Goal: Task Accomplishment & Management: Manage account settings

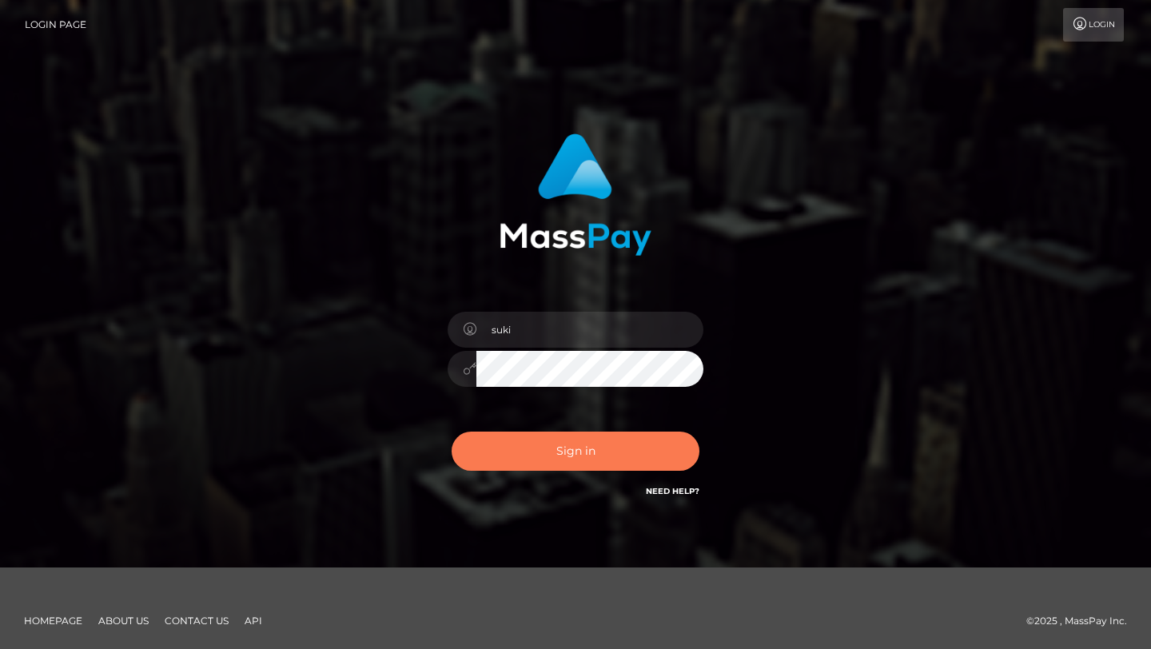
type input "[EMAIL_ADDRESS][DOMAIN_NAME]"
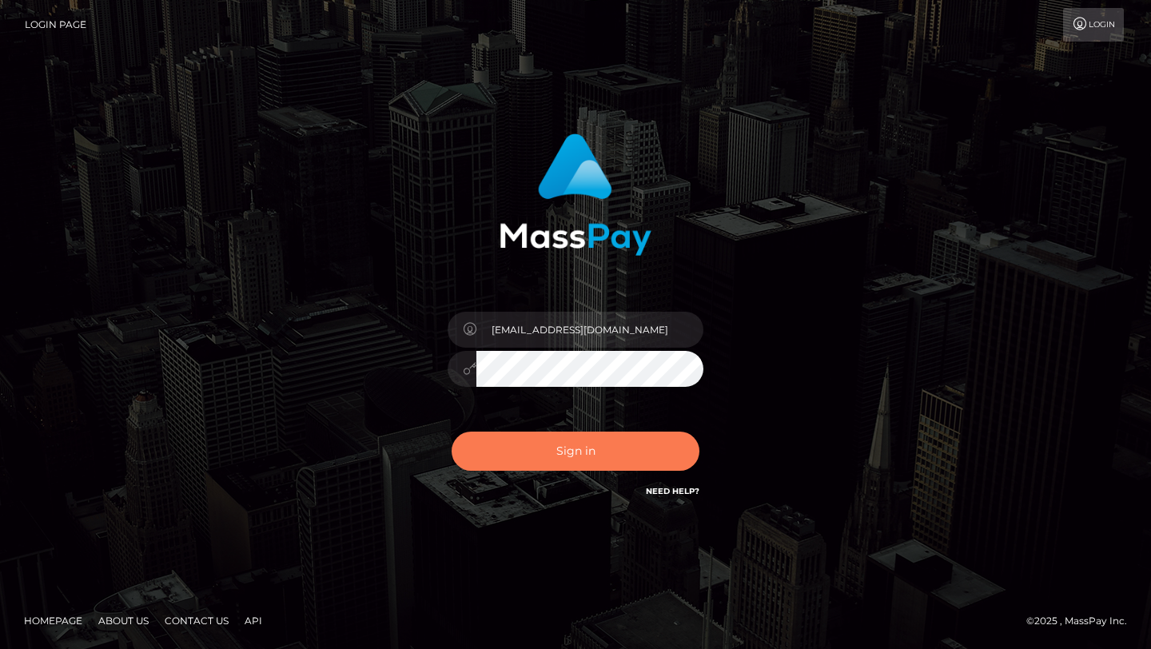
click at [619, 451] on button "Sign in" at bounding box center [576, 451] width 248 height 39
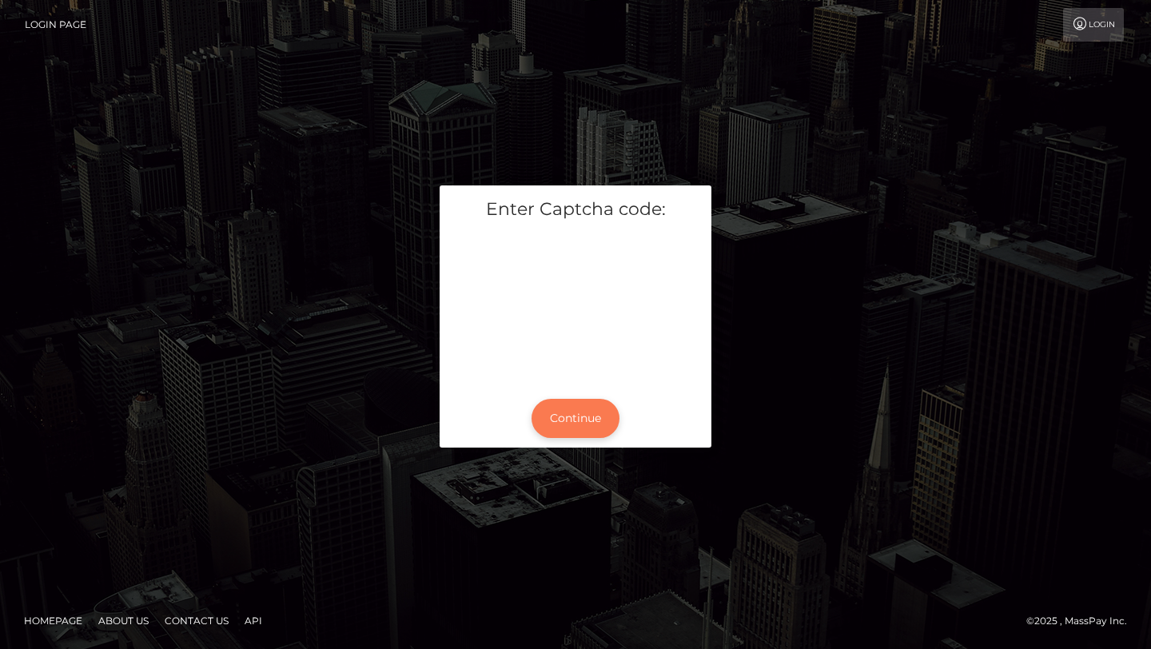
click at [590, 412] on button "Continue" at bounding box center [575, 418] width 88 height 39
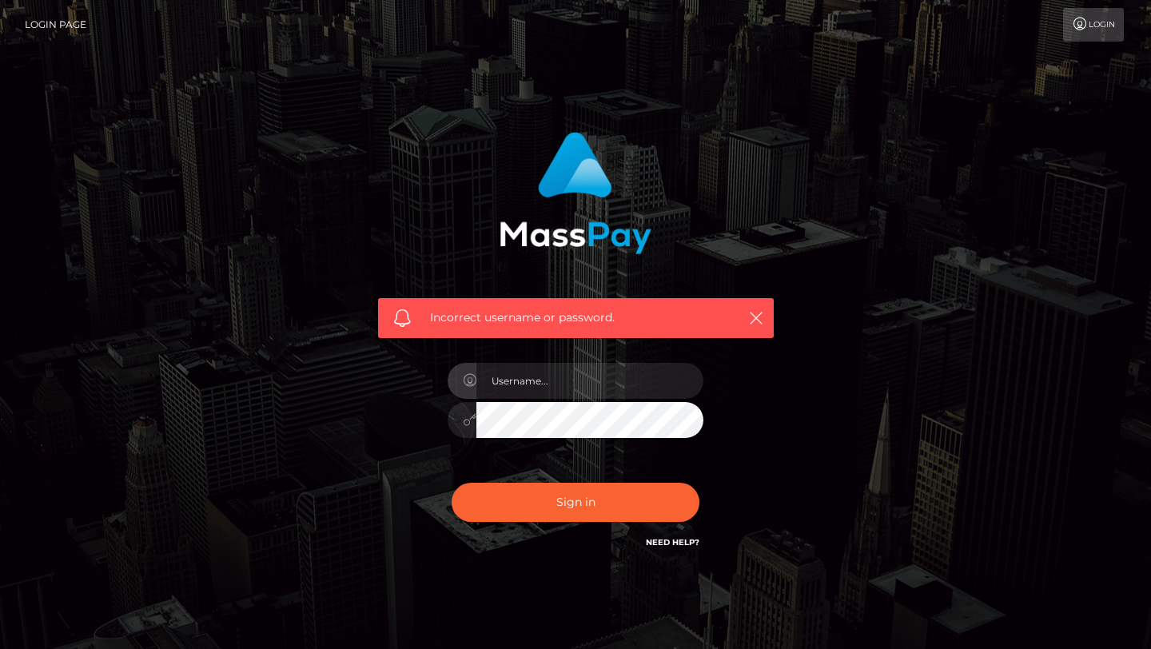
type input "[EMAIL_ADDRESS][DOMAIN_NAME]"
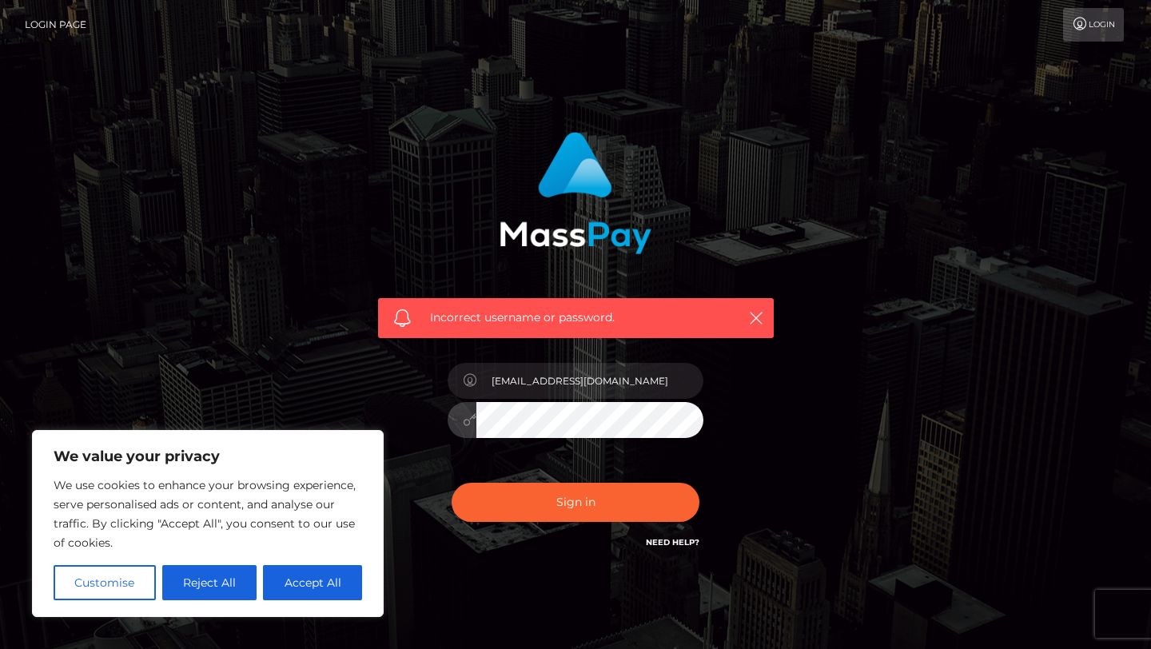
click at [452, 483] on button "Sign in" at bounding box center [576, 502] width 248 height 39
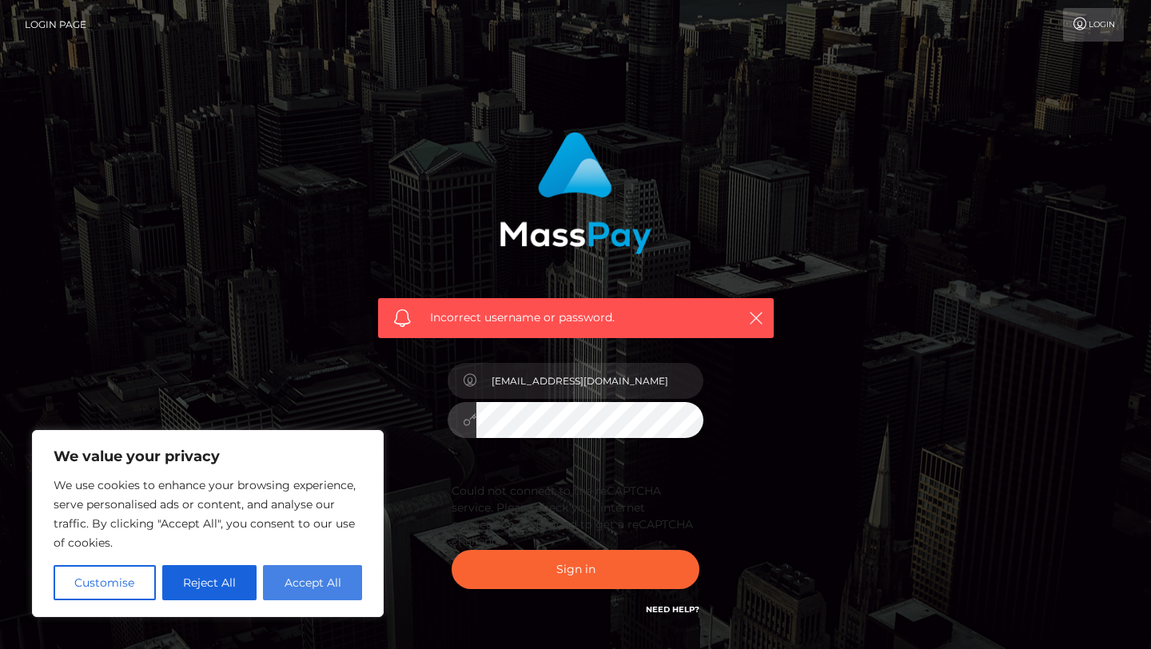
click at [285, 584] on button "Accept All" at bounding box center [312, 582] width 99 height 35
checkbox input "true"
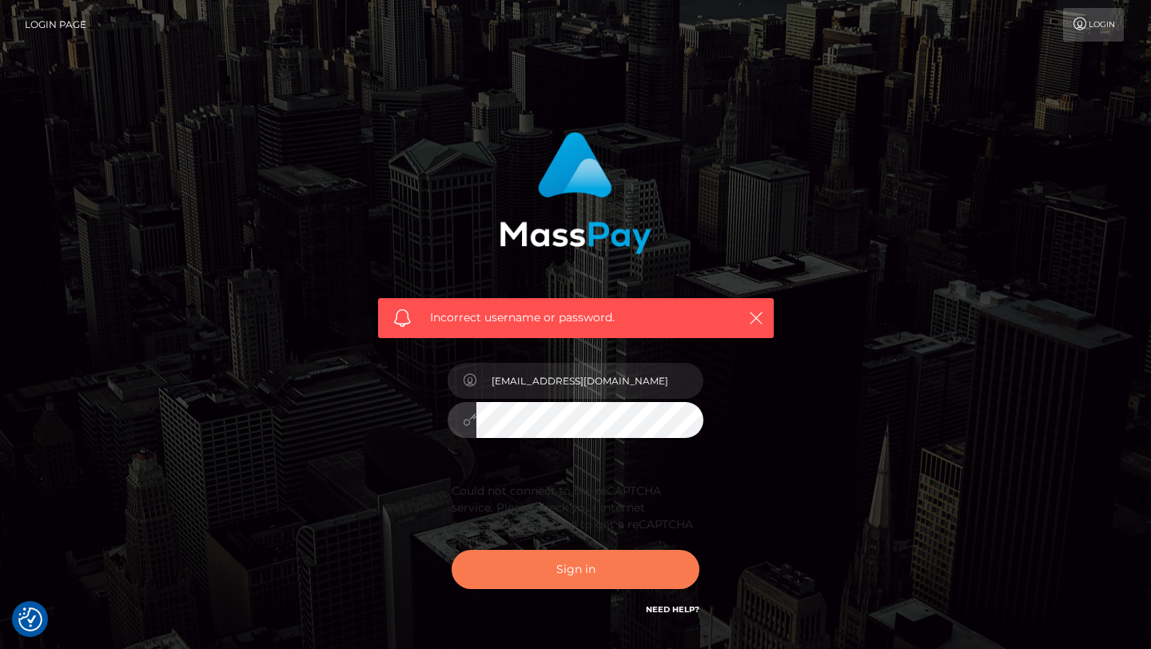
click at [611, 559] on button "Sign in" at bounding box center [576, 569] width 248 height 39
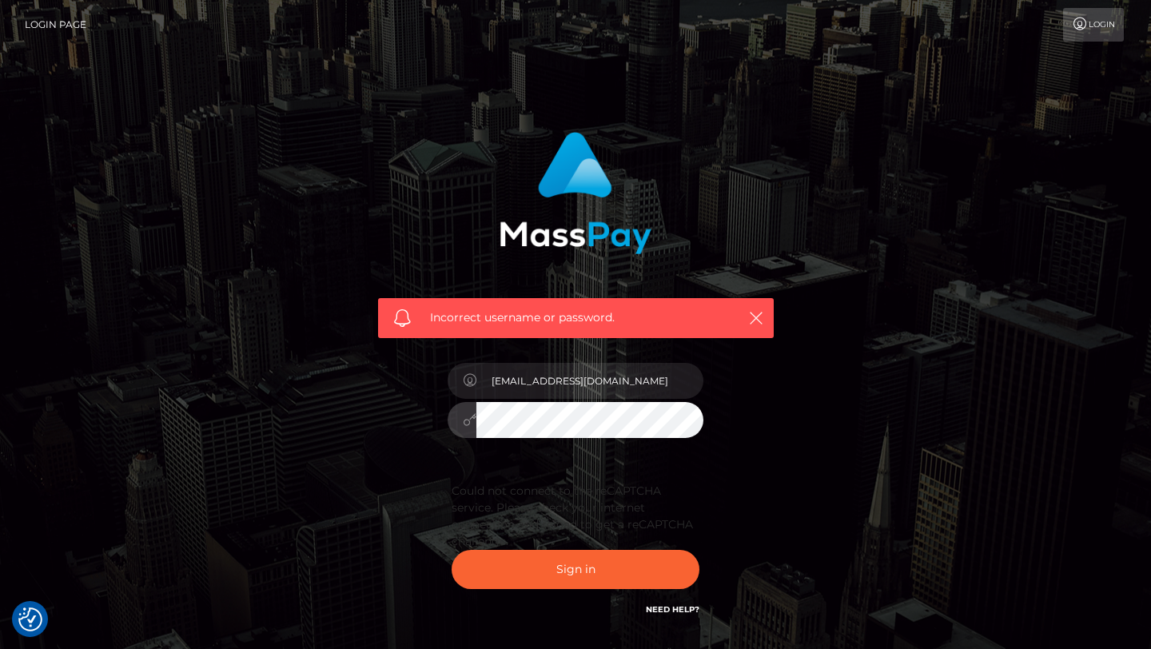
click at [456, 422] on div at bounding box center [576, 417] width 256 height 31
click at [484, 591] on div "Could not connect to the reCAPTCHA service. Please check your internet connecti…" at bounding box center [576, 542] width 280 height 138
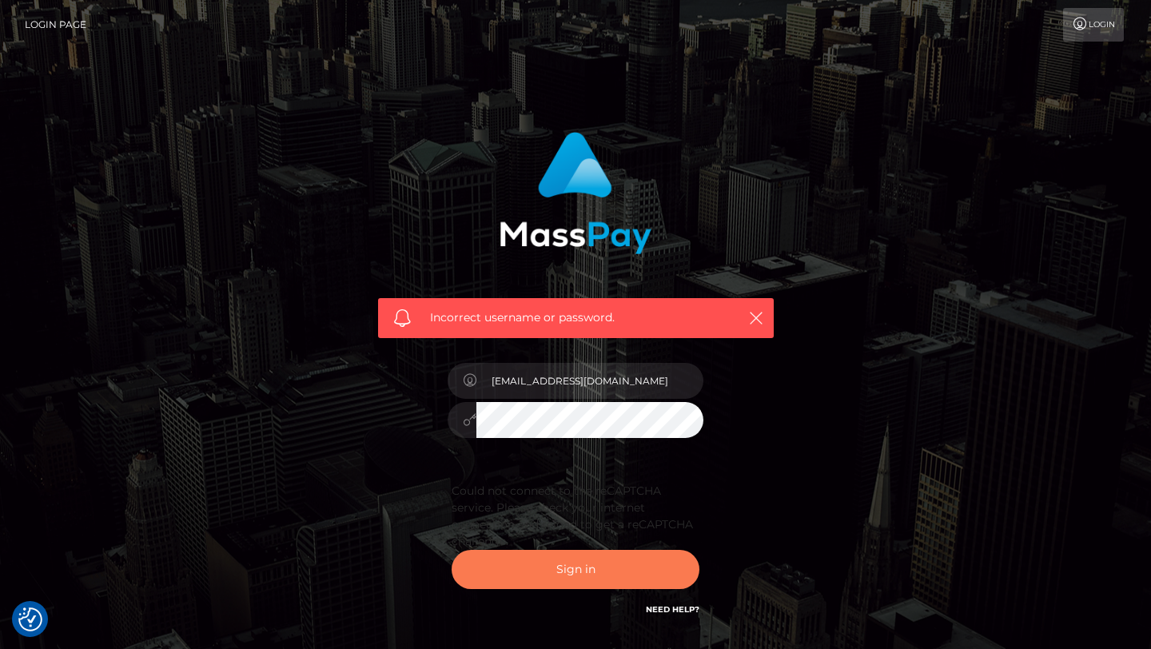
click at [518, 559] on button "Sign in" at bounding box center [576, 569] width 248 height 39
click at [527, 563] on button "Sign in" at bounding box center [576, 569] width 248 height 39
click at [617, 582] on button "Sign in" at bounding box center [576, 569] width 248 height 39
click at [507, 582] on button "Sign in" at bounding box center [576, 569] width 248 height 39
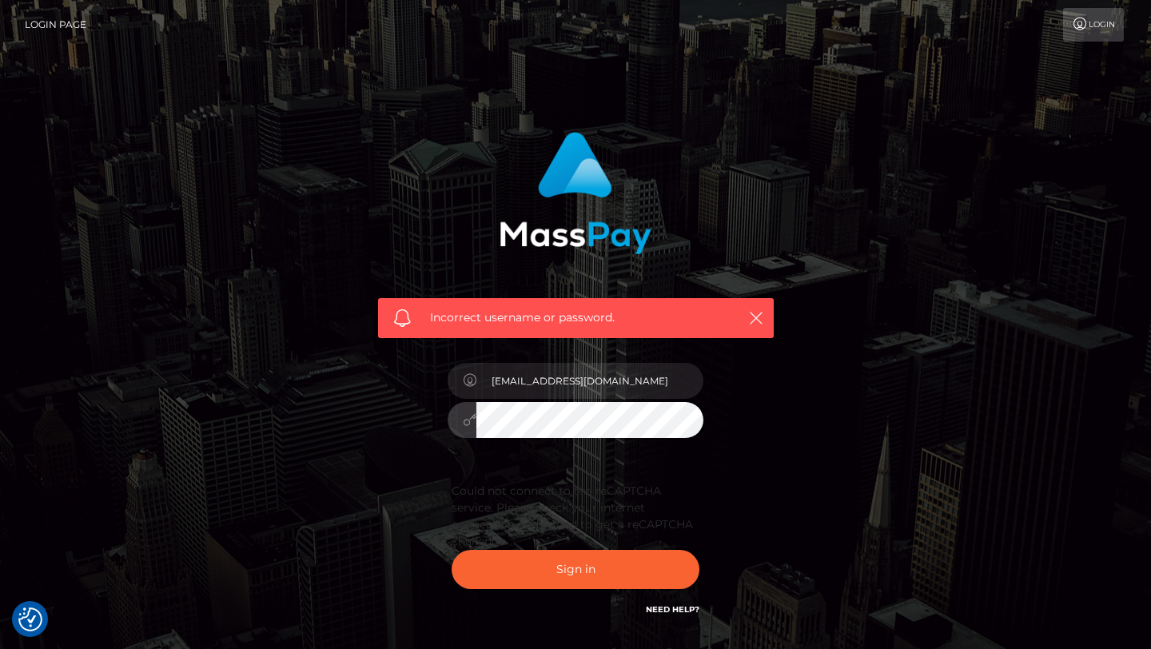
click at [1085, 18] on icon at bounding box center [1080, 24] width 17 height 13
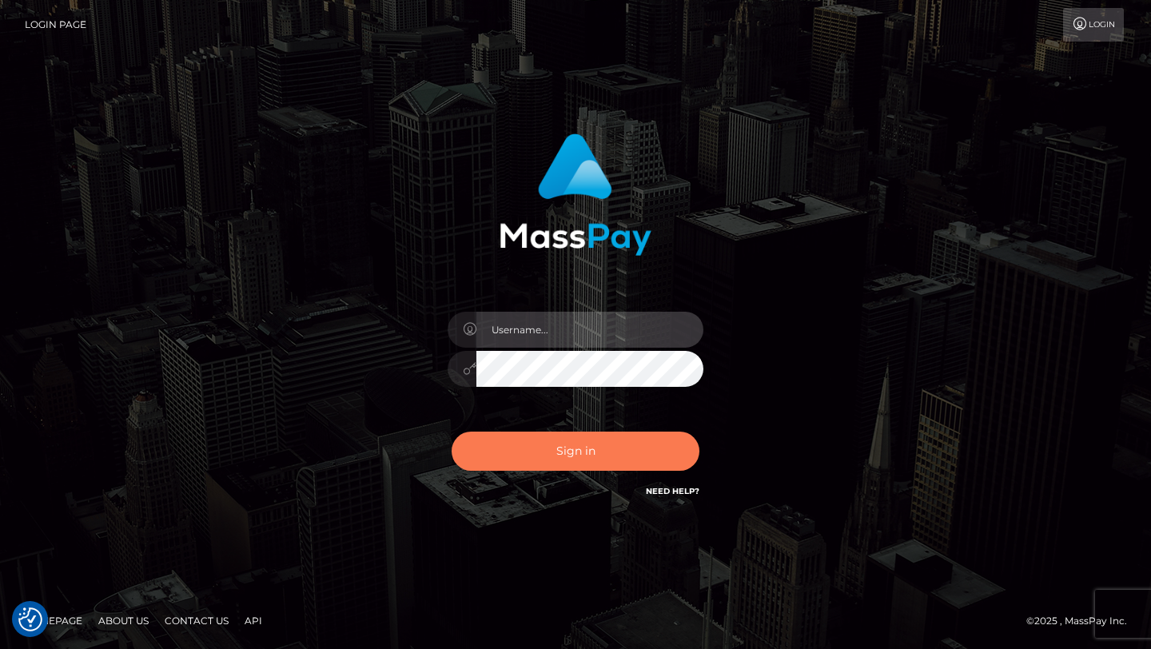
type input "[EMAIL_ADDRESS][DOMAIN_NAME]"
click at [616, 444] on button "Sign in" at bounding box center [576, 451] width 248 height 39
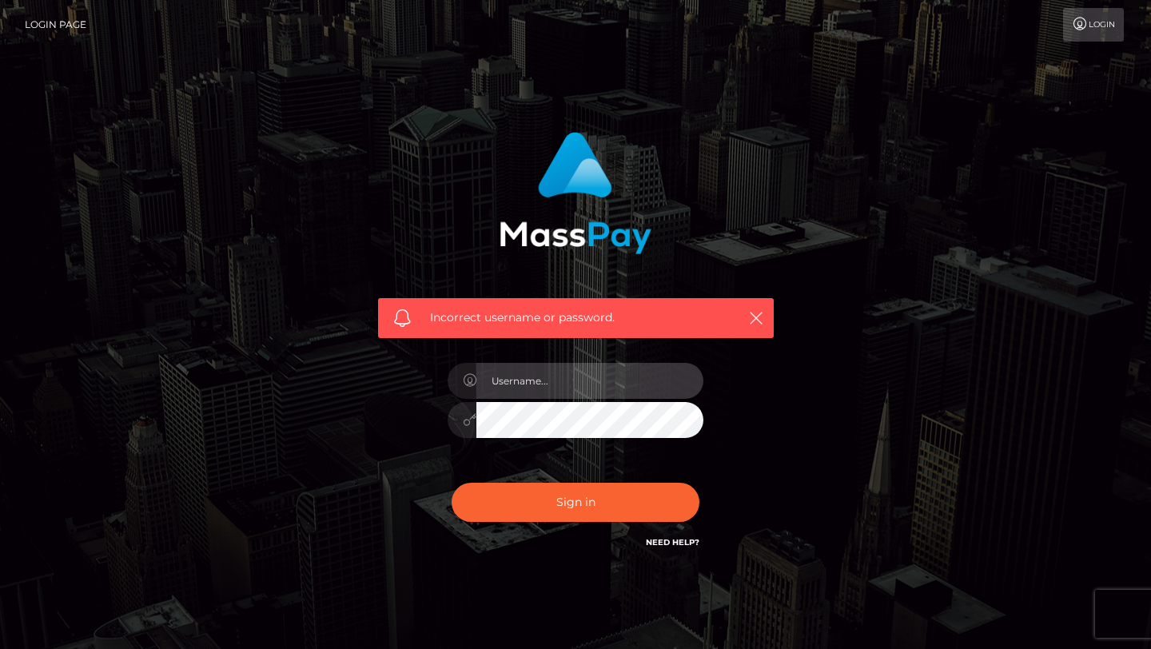
type input "sukimaciel@gmail.com"
click at [432, 418] on div "Incorrect username or password. sukimaciel@gmail.com" at bounding box center [576, 342] width 420 height 444
click at [343, 498] on div "Incorrect username or password. sukimaciel@gmail.com" at bounding box center [575, 350] width 911 height 460
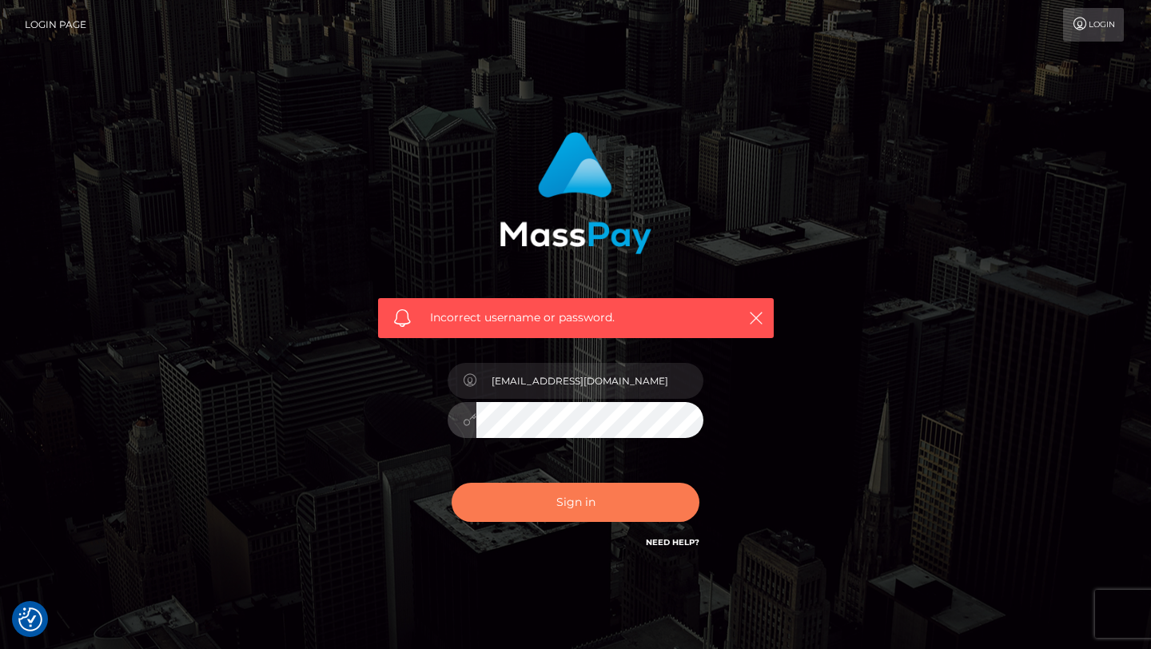
click at [565, 502] on button "Sign in" at bounding box center [576, 502] width 248 height 39
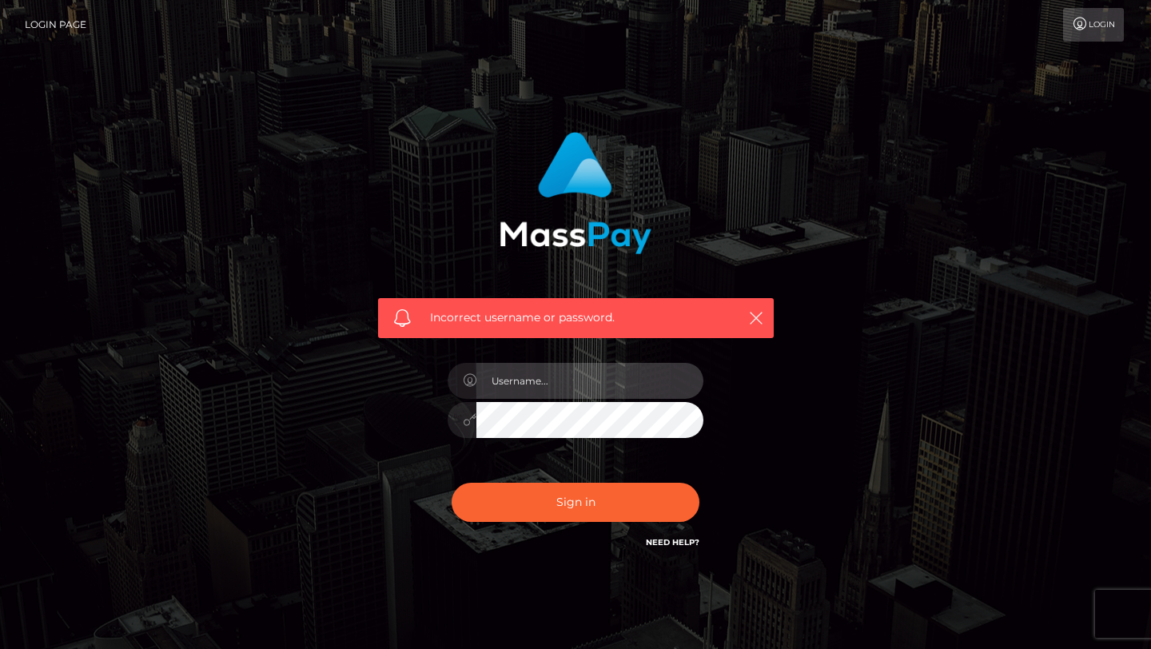
type input "sukimaciel@gmail.com"
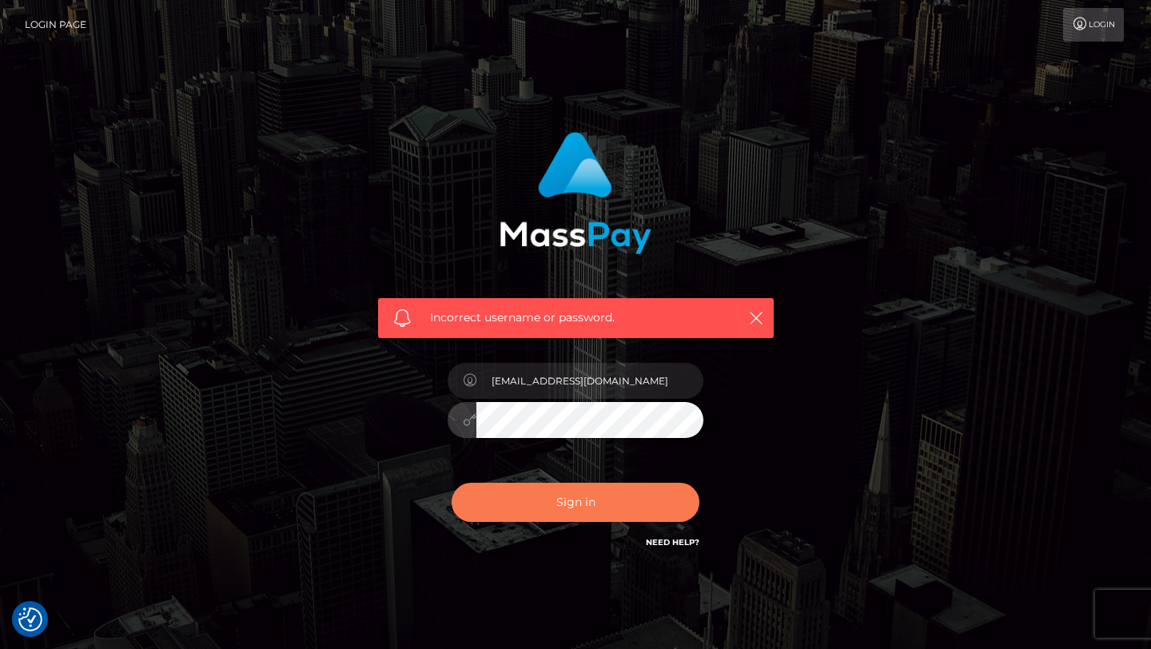
click at [566, 492] on button "Sign in" at bounding box center [576, 502] width 248 height 39
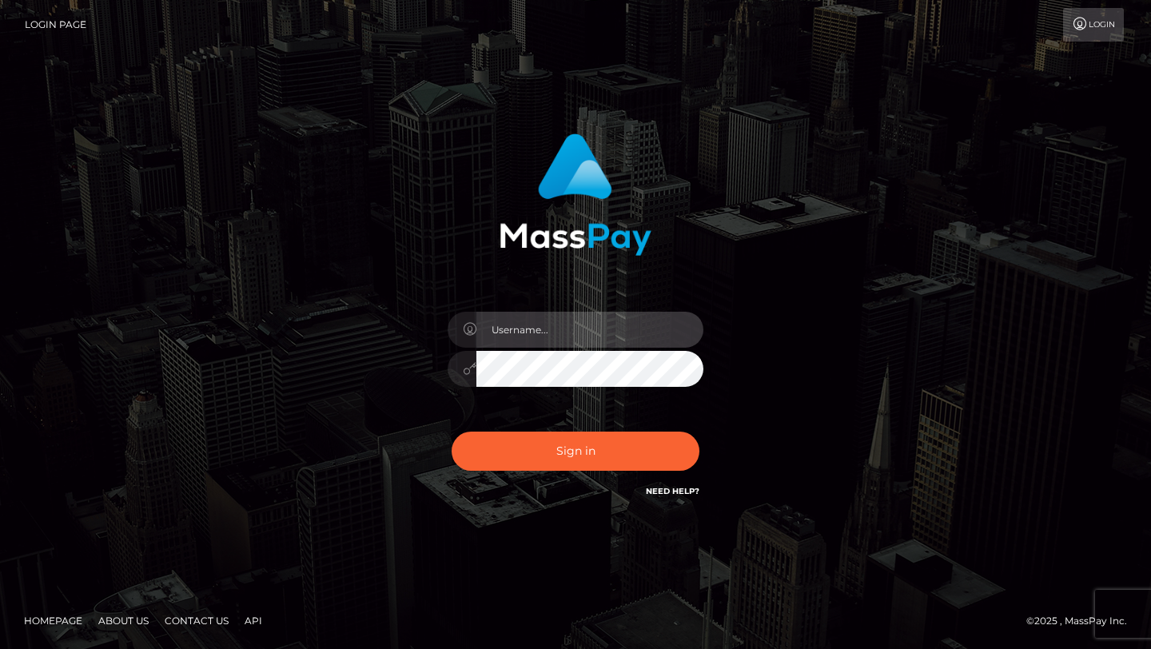
type input "[EMAIL_ADDRESS][DOMAIN_NAME]"
click at [556, 332] on input "sukimaciel@gmail.com" at bounding box center [589, 330] width 227 height 36
click at [411, 414] on div "sukimaciel@gmail.com Sign in" at bounding box center [576, 316] width 420 height 391
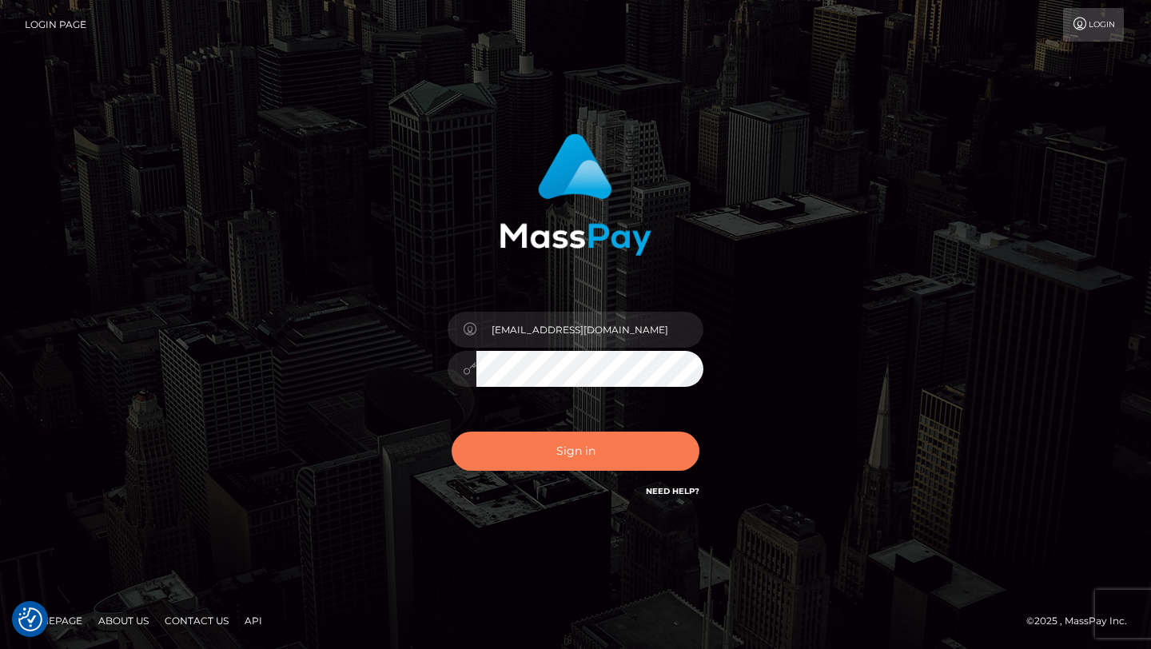
click at [527, 466] on button "Sign in" at bounding box center [576, 451] width 248 height 39
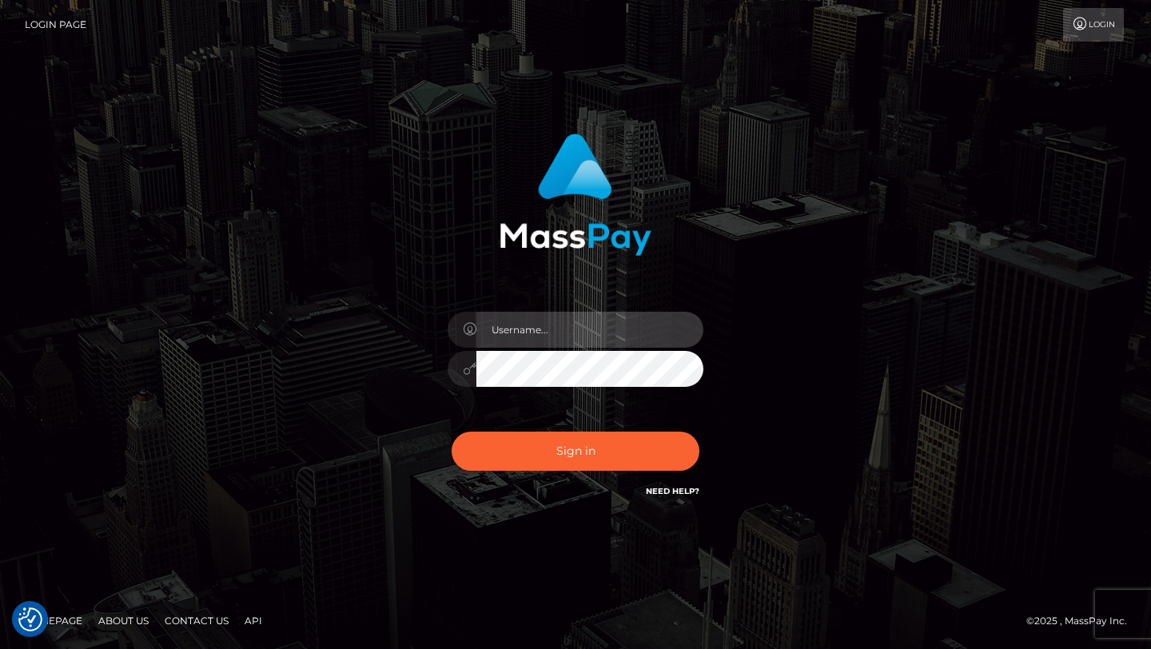
type input "[EMAIL_ADDRESS][DOMAIN_NAME]"
click at [440, 361] on div "[EMAIL_ADDRESS][DOMAIN_NAME]" at bounding box center [576, 361] width 280 height 122
click at [452, 432] on button "Sign in" at bounding box center [576, 451] width 248 height 39
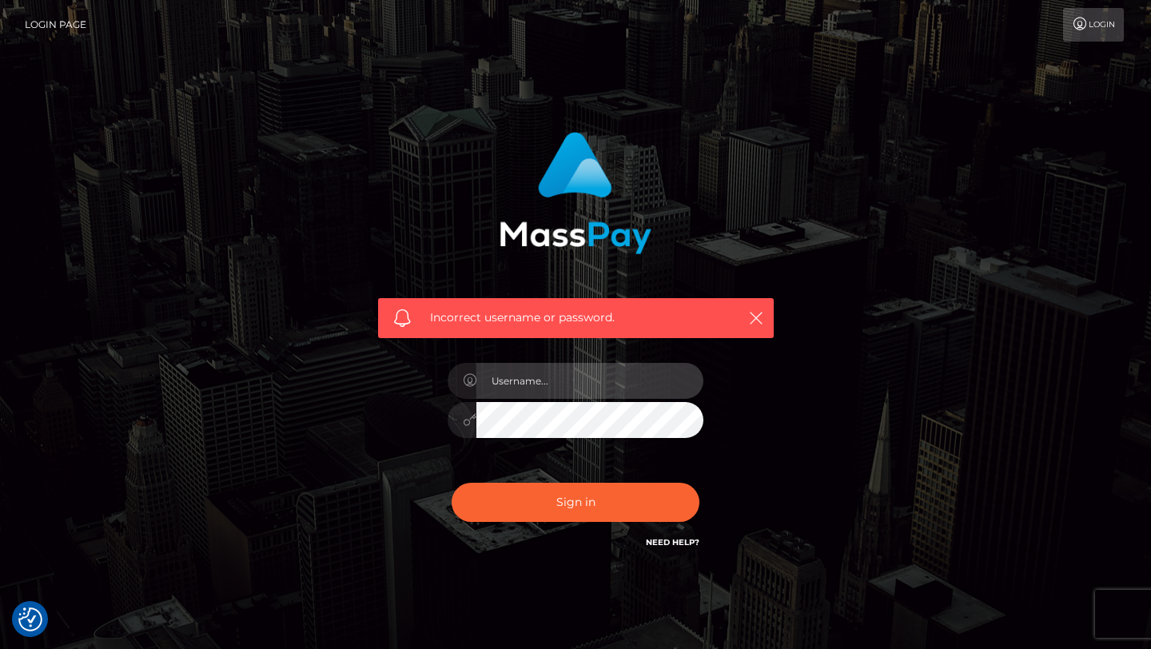
type input "[EMAIL_ADDRESS][DOMAIN_NAME]"
click at [463, 415] on div at bounding box center [576, 417] width 256 height 31
click at [452, 483] on button "Sign in" at bounding box center [576, 502] width 248 height 39
type input "[EMAIL_ADDRESS][DOMAIN_NAME]"
click at [679, 544] on link "Need Help?" at bounding box center [673, 542] width 54 height 10
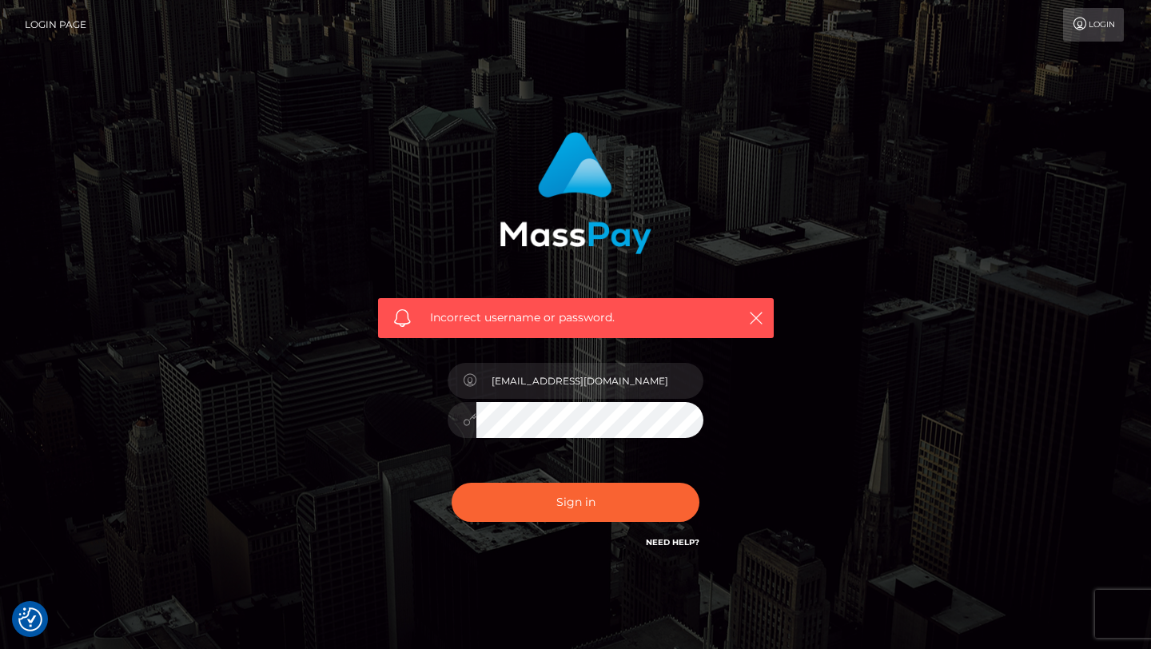
click at [669, 545] on link "Need Help?" at bounding box center [673, 542] width 54 height 10
click at [662, 532] on div "Sign in Need Help?" at bounding box center [576, 508] width 280 height 71
click at [664, 540] on link "Need Help?" at bounding box center [673, 542] width 54 height 10
click at [663, 544] on link "Need Help?" at bounding box center [673, 542] width 54 height 10
click at [1093, 37] on link "Login" at bounding box center [1093, 25] width 61 height 34
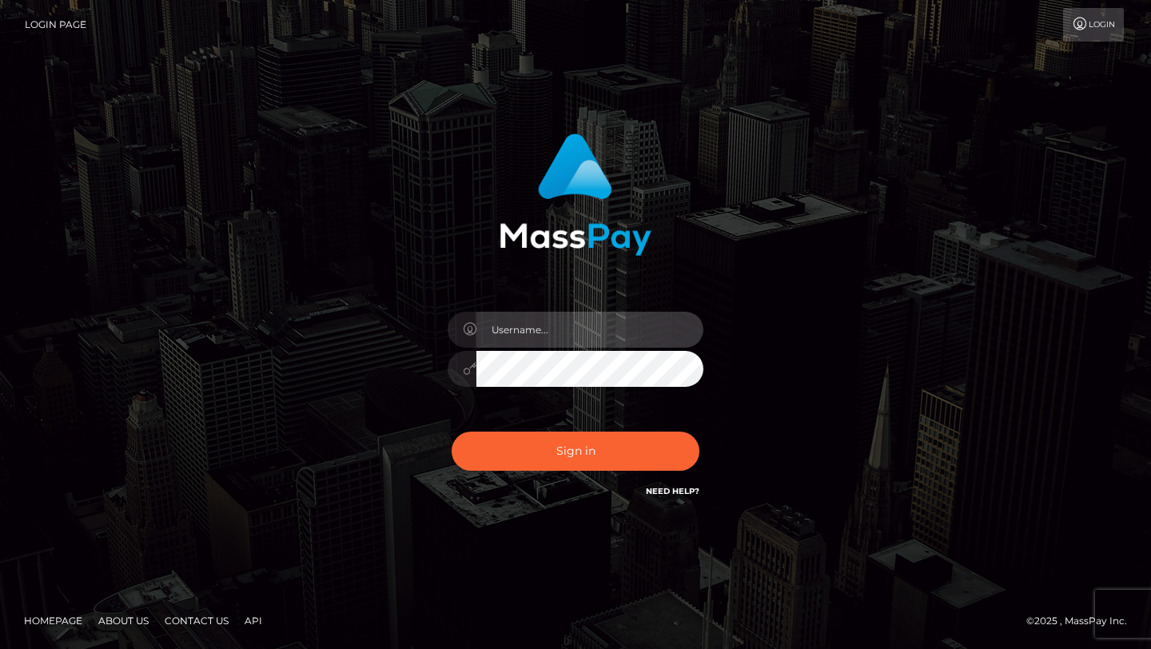
type input "[EMAIL_ADDRESS][DOMAIN_NAME]"
click at [678, 490] on link "Need Help?" at bounding box center [673, 491] width 54 height 10
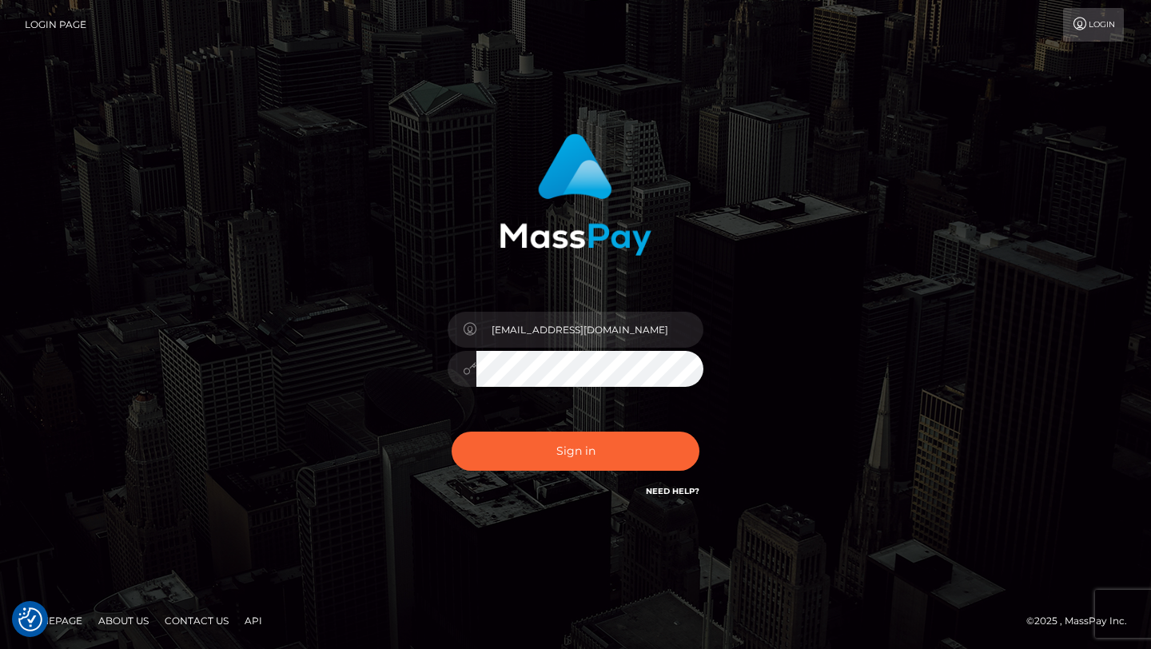
click at [678, 490] on link "Need Help?" at bounding box center [673, 491] width 54 height 10
drag, startPoint x: 686, startPoint y: 495, endPoint x: 446, endPoint y: 359, distance: 275.6
click at [446, 359] on div "[EMAIL_ADDRESS][DOMAIN_NAME]" at bounding box center [576, 361] width 280 height 122
click at [452, 432] on button "Sign in" at bounding box center [576, 451] width 248 height 39
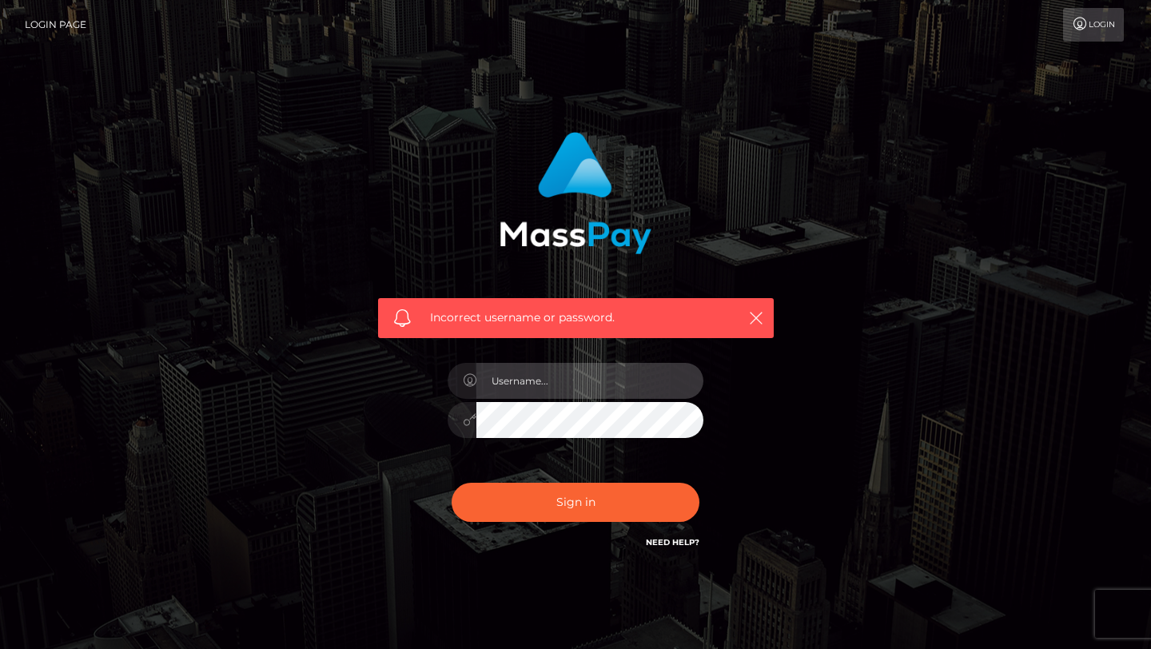
type input "[EMAIL_ADDRESS][DOMAIN_NAME]"
click at [440, 419] on div "[EMAIL_ADDRESS][DOMAIN_NAME]" at bounding box center [576, 412] width 280 height 122
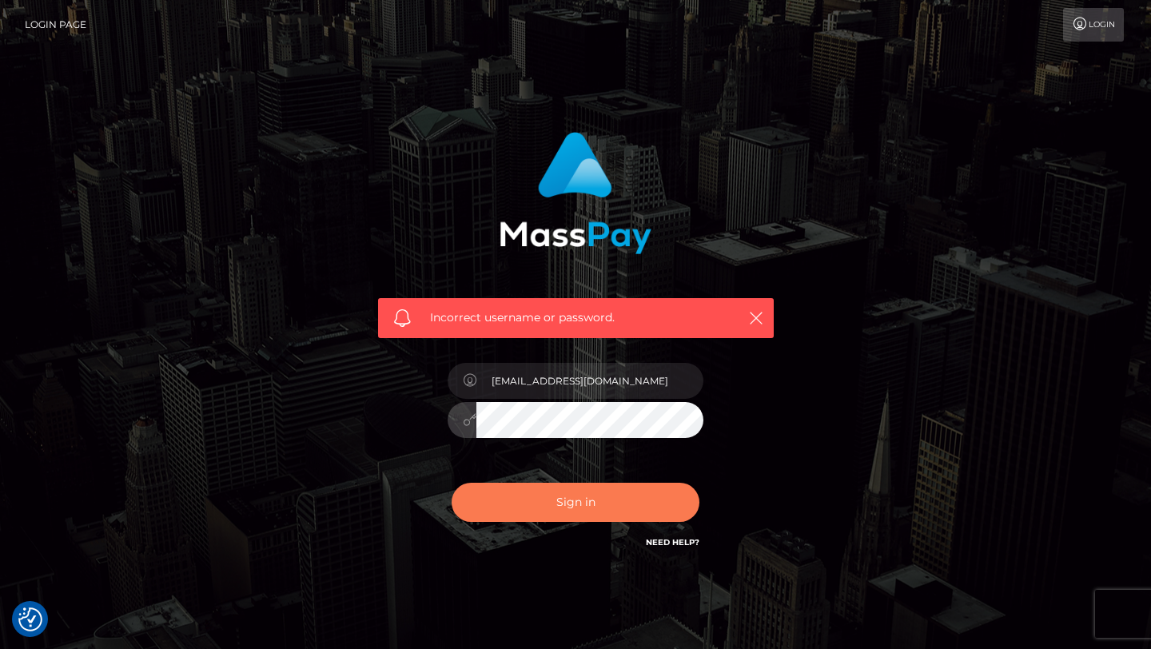
click at [563, 493] on button "Sign in" at bounding box center [576, 502] width 248 height 39
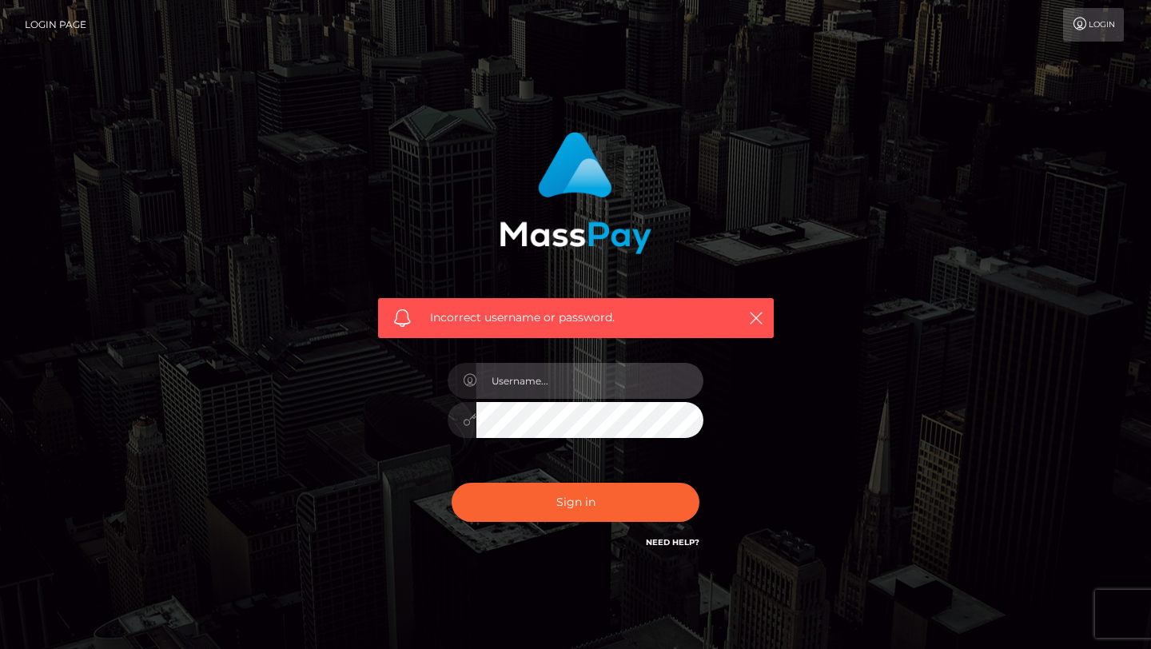
type input "[EMAIL_ADDRESS][DOMAIN_NAME]"
click at [432, 421] on div "Incorrect username or password. [EMAIL_ADDRESS][DOMAIN_NAME]" at bounding box center [576, 342] width 420 height 444
click at [452, 483] on button "Sign in" at bounding box center [576, 502] width 248 height 39
type input "[EMAIL_ADDRESS][DOMAIN_NAME]"
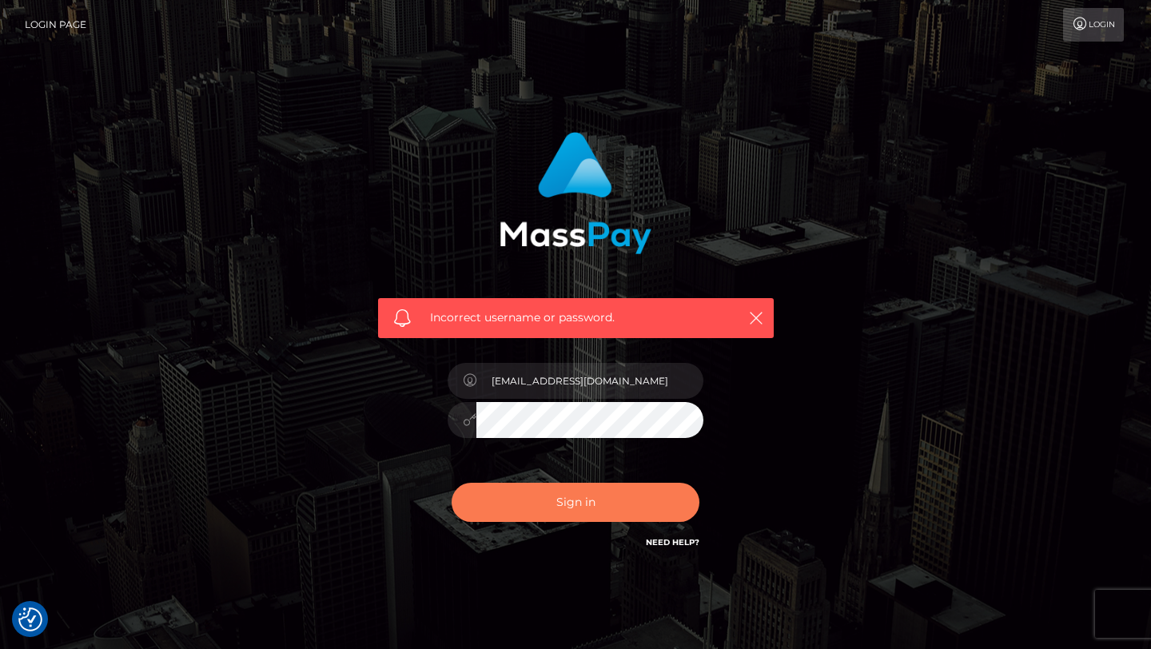
click at [589, 491] on button "Sign in" at bounding box center [576, 502] width 248 height 39
type input "[EMAIL_ADDRESS][DOMAIN_NAME]"
click at [571, 492] on button "Sign in" at bounding box center [576, 502] width 248 height 39
click at [563, 505] on button "Sign in" at bounding box center [576, 502] width 248 height 39
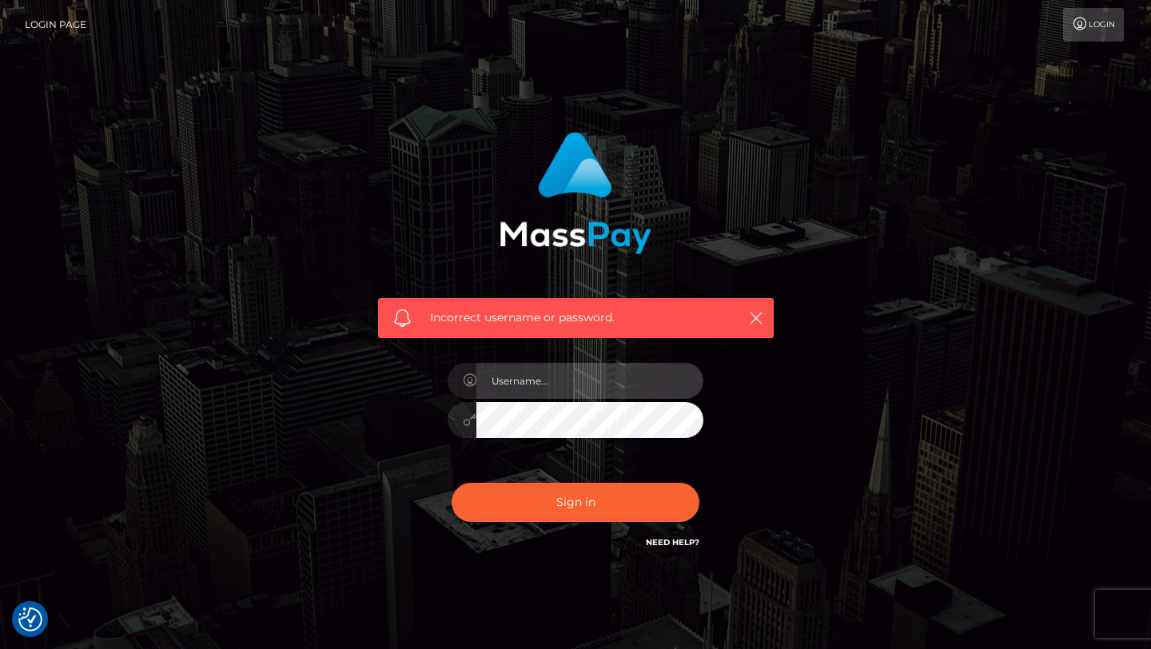
type input "[EMAIL_ADDRESS][DOMAIN_NAME]"
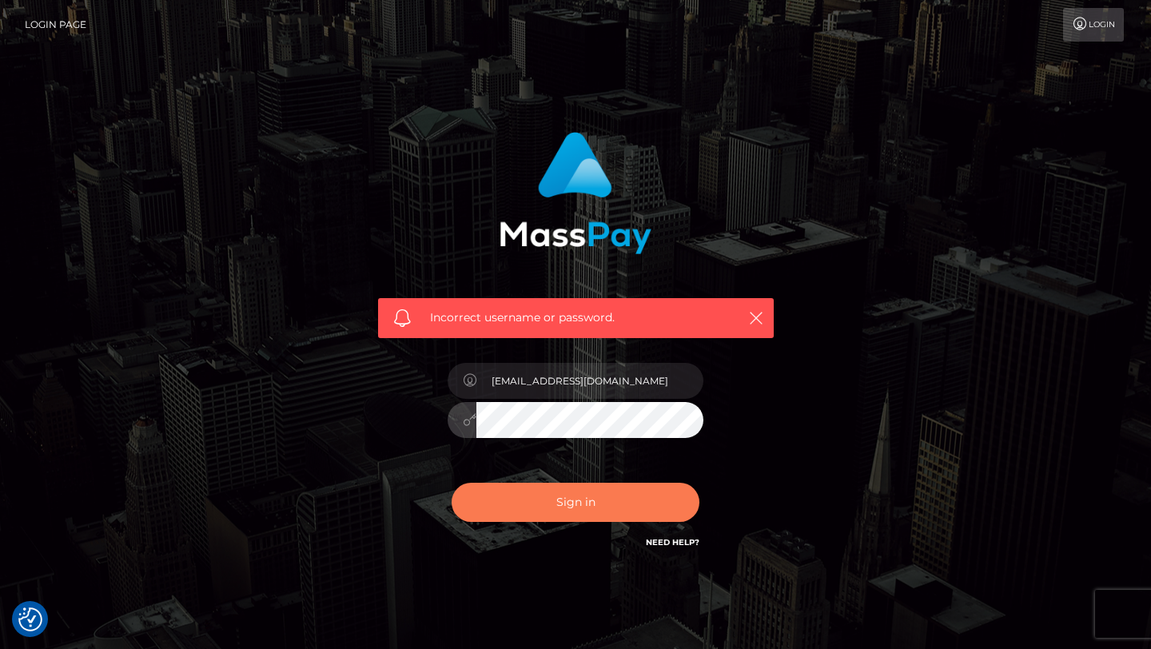
click at [534, 505] on button "Sign in" at bounding box center [576, 502] width 248 height 39
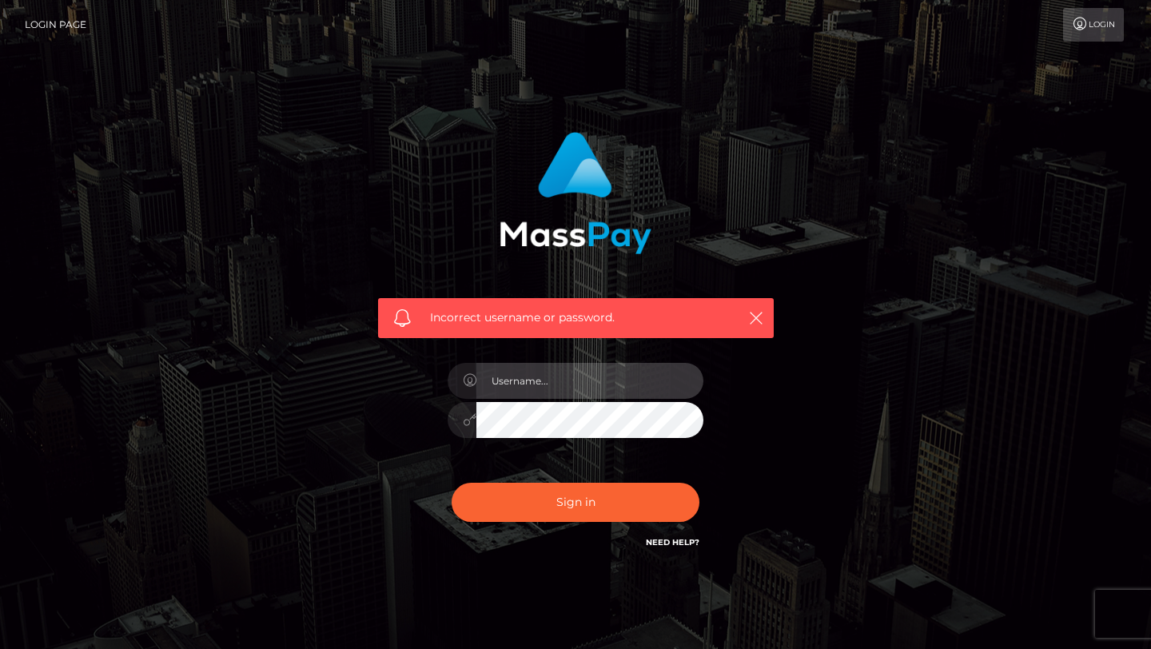
type input "[EMAIL_ADDRESS][DOMAIN_NAME]"
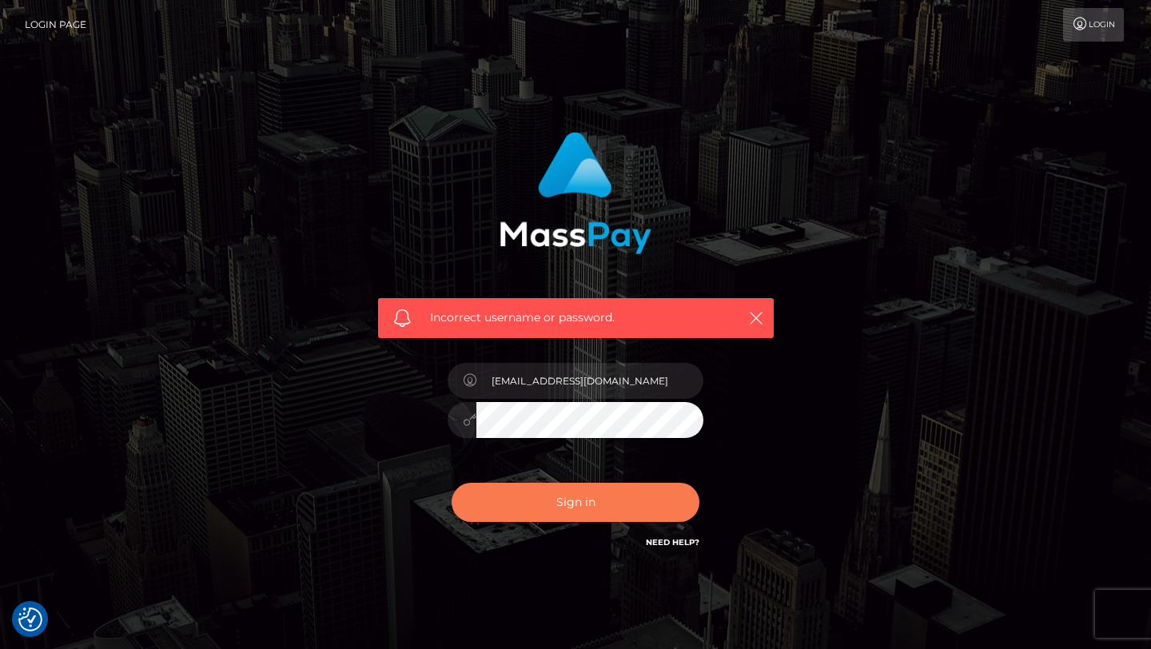
click at [604, 516] on button "Sign in" at bounding box center [576, 502] width 248 height 39
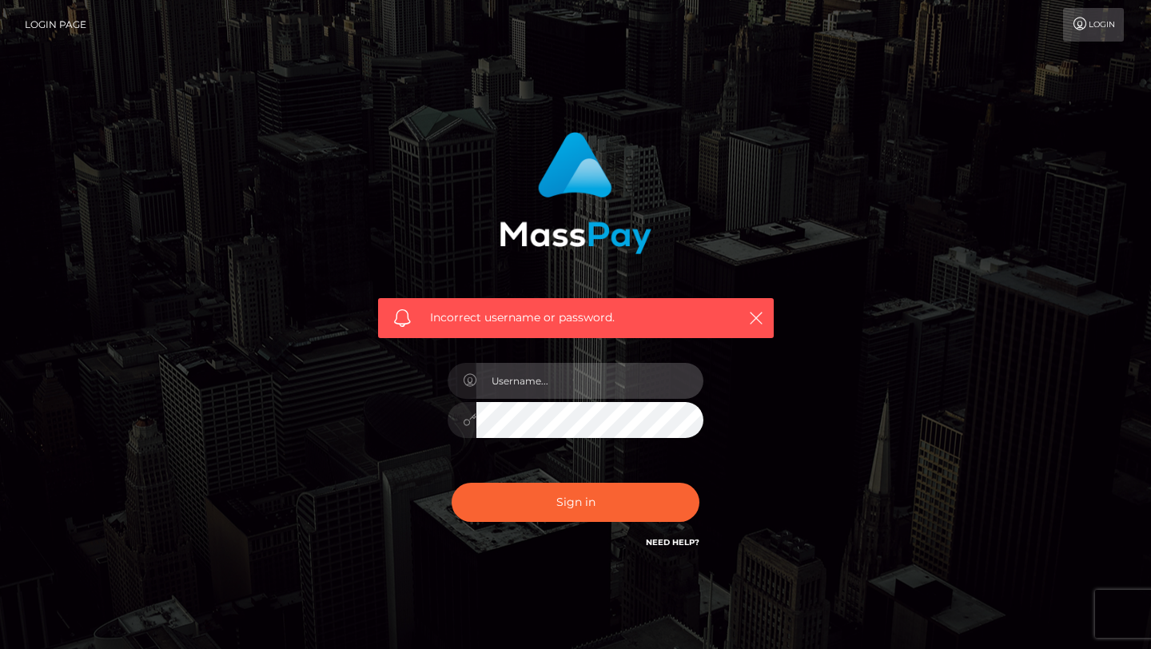
type input "[EMAIL_ADDRESS][DOMAIN_NAME]"
click at [465, 408] on div at bounding box center [576, 417] width 256 height 31
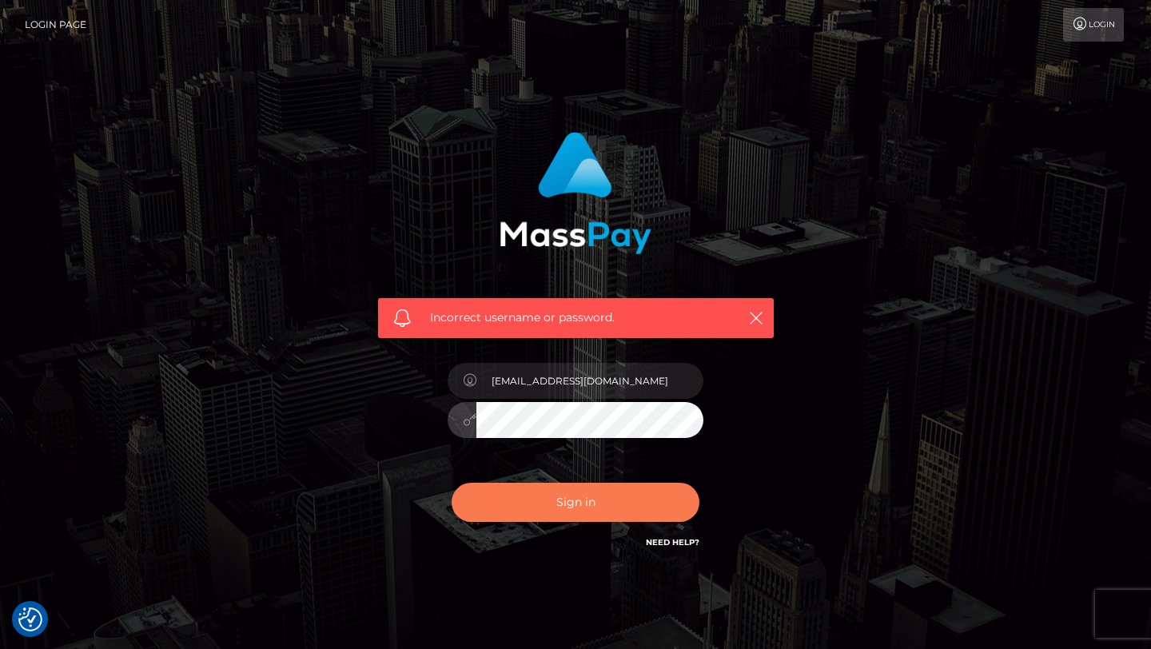
click at [522, 502] on button "Sign in" at bounding box center [576, 502] width 248 height 39
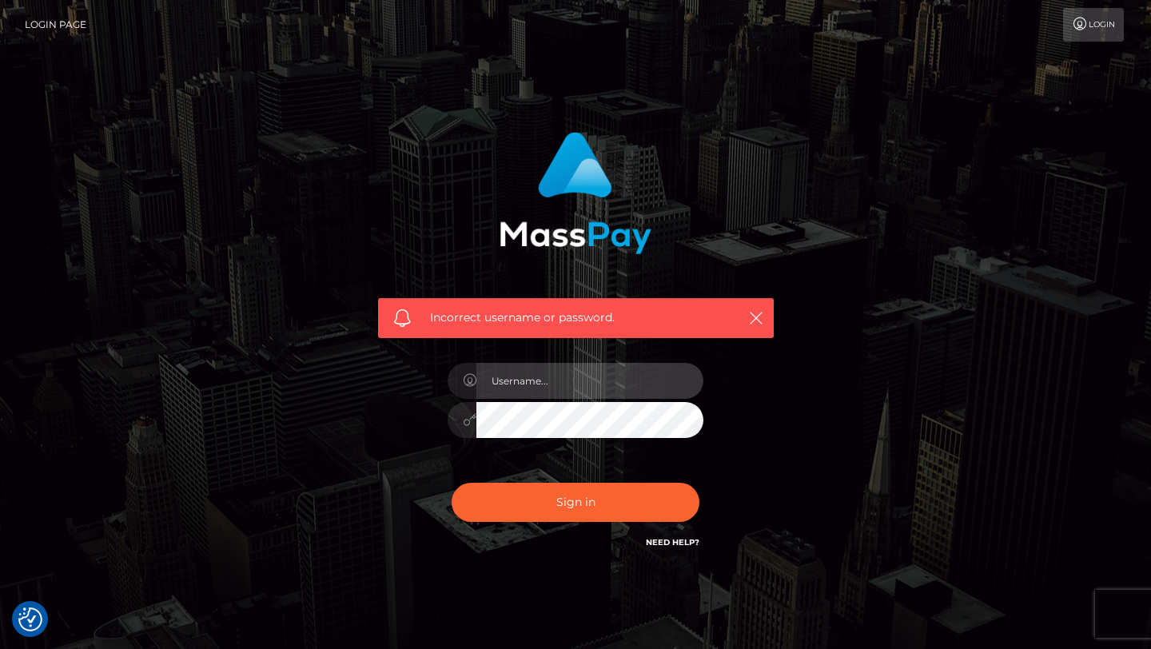
type input "[EMAIL_ADDRESS][DOMAIN_NAME]"
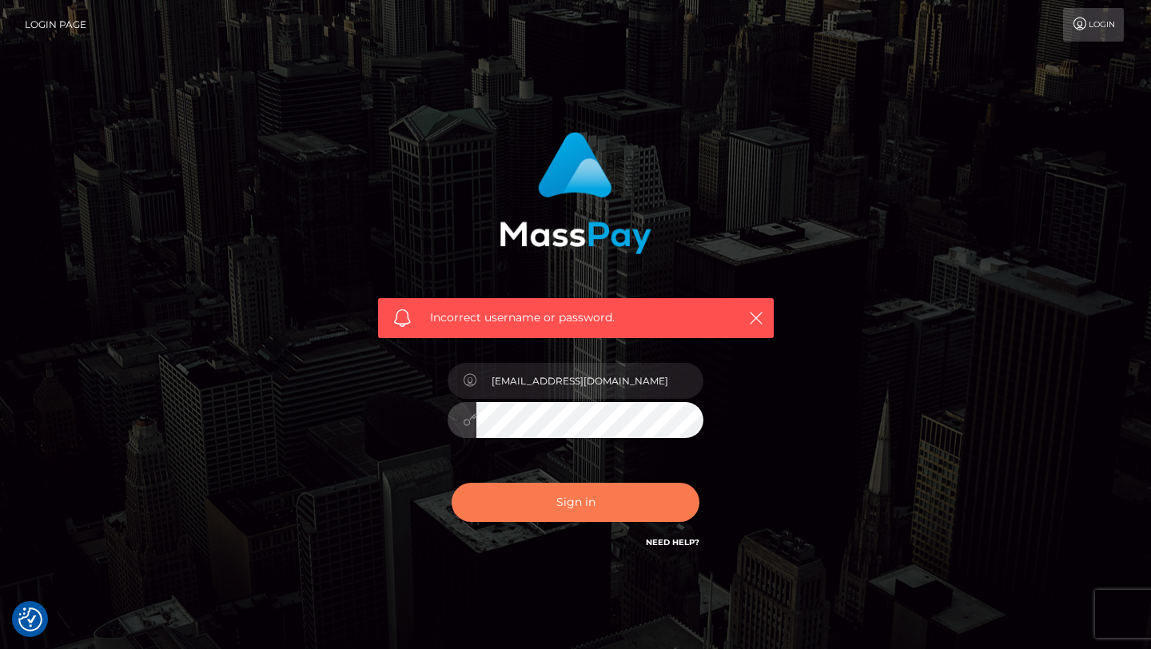
click at [536, 516] on button "Sign in" at bounding box center [576, 502] width 248 height 39
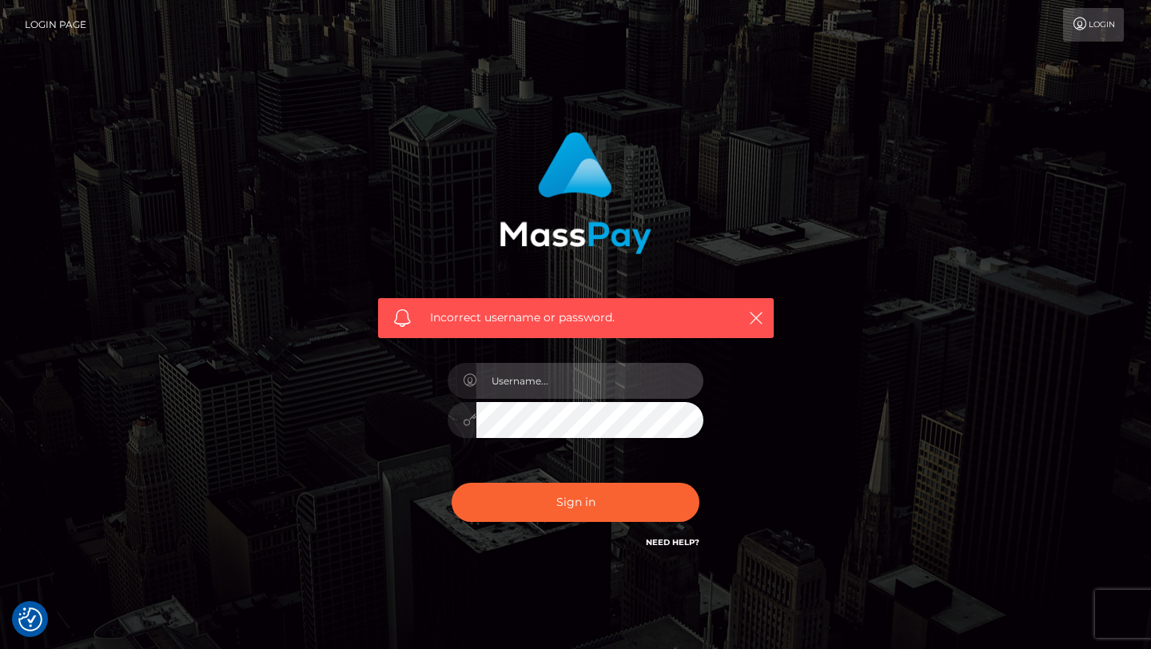
type input "[EMAIL_ADDRESS][DOMAIN_NAME]"
click at [448, 408] on div at bounding box center [576, 417] width 256 height 31
click at [556, 527] on div "Sign in Need Help?" at bounding box center [576, 508] width 280 height 71
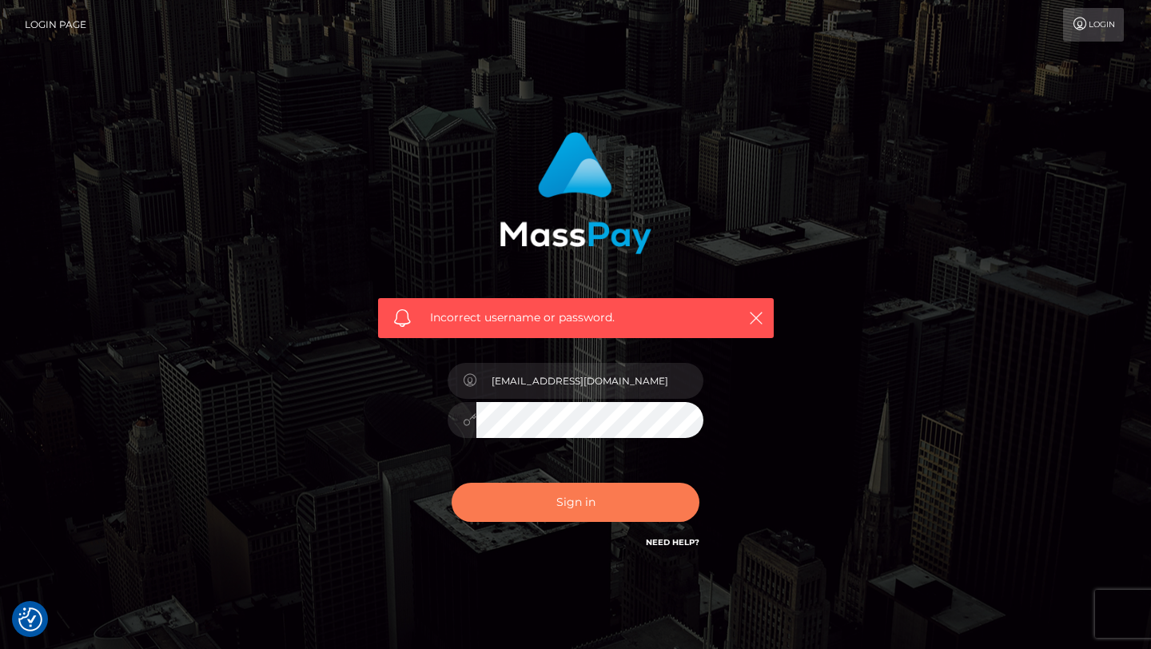
click at [555, 511] on button "Sign in" at bounding box center [576, 502] width 248 height 39
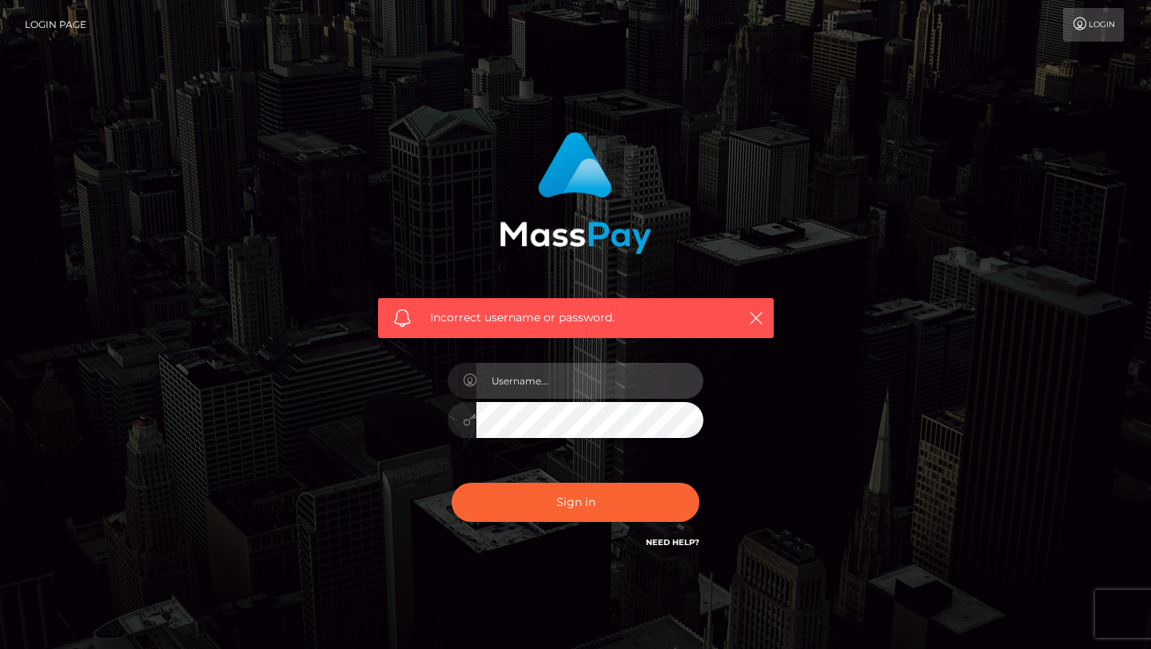
type input "[EMAIL_ADDRESS][DOMAIN_NAME]"
click at [651, 543] on link "Need Help?" at bounding box center [673, 542] width 54 height 10
click at [303, 1] on nav "Login Page Login" at bounding box center [575, 25] width 1151 height 50
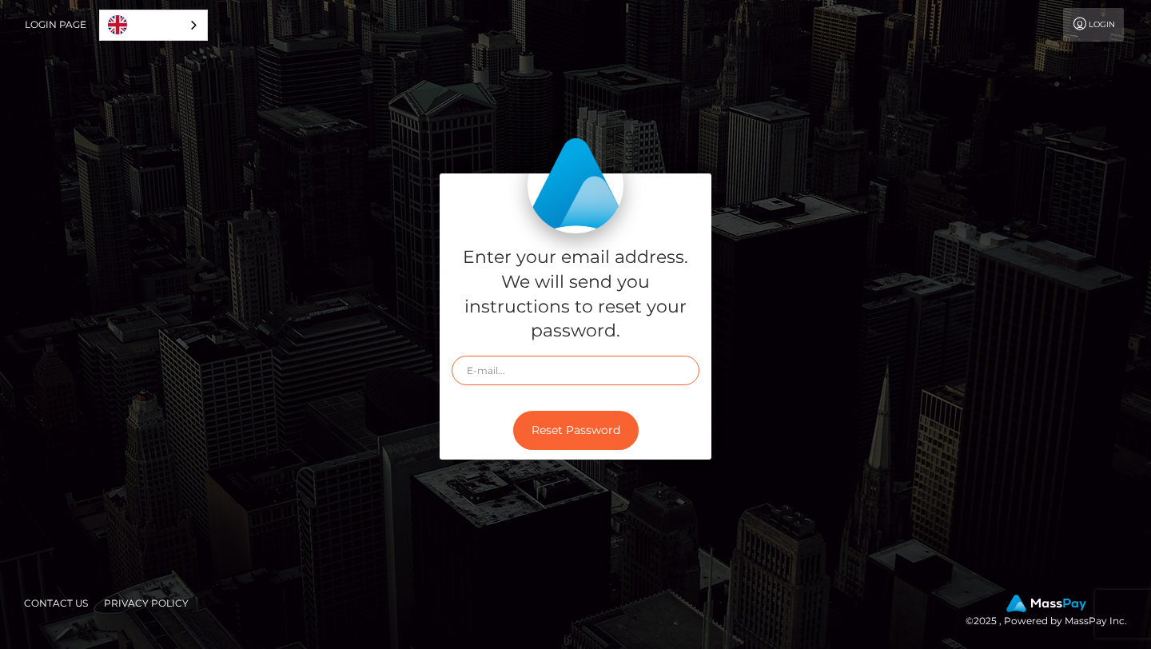
click at [516, 360] on input "text" at bounding box center [576, 371] width 248 height 30
type input "[EMAIL_ADDRESS][DOMAIN_NAME]"
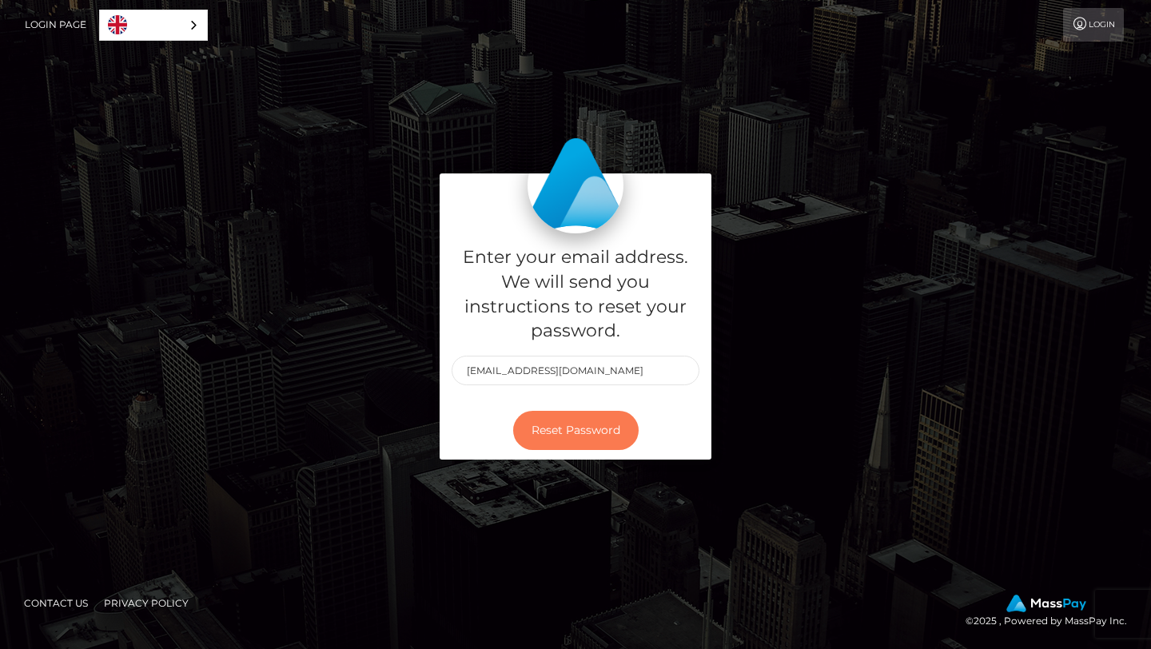
click at [565, 432] on button "Reset Password" at bounding box center [575, 430] width 125 height 39
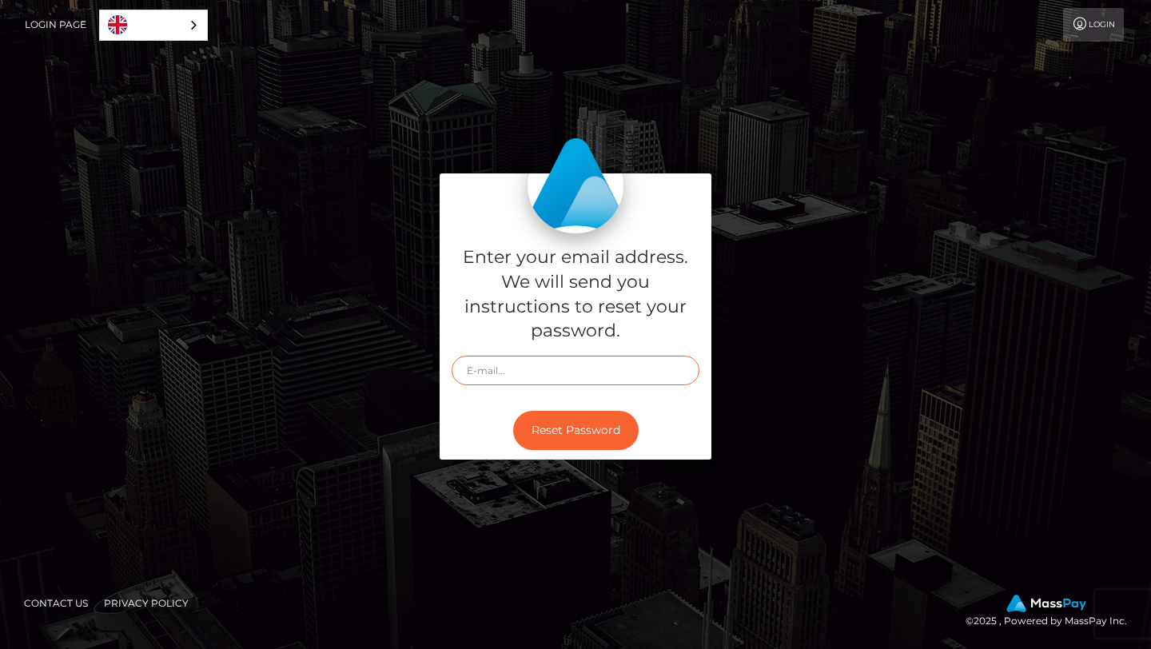
click at [531, 372] on input "text" at bounding box center [576, 371] width 248 height 30
type input "[EMAIL_ADDRESS][DOMAIN_NAME]"
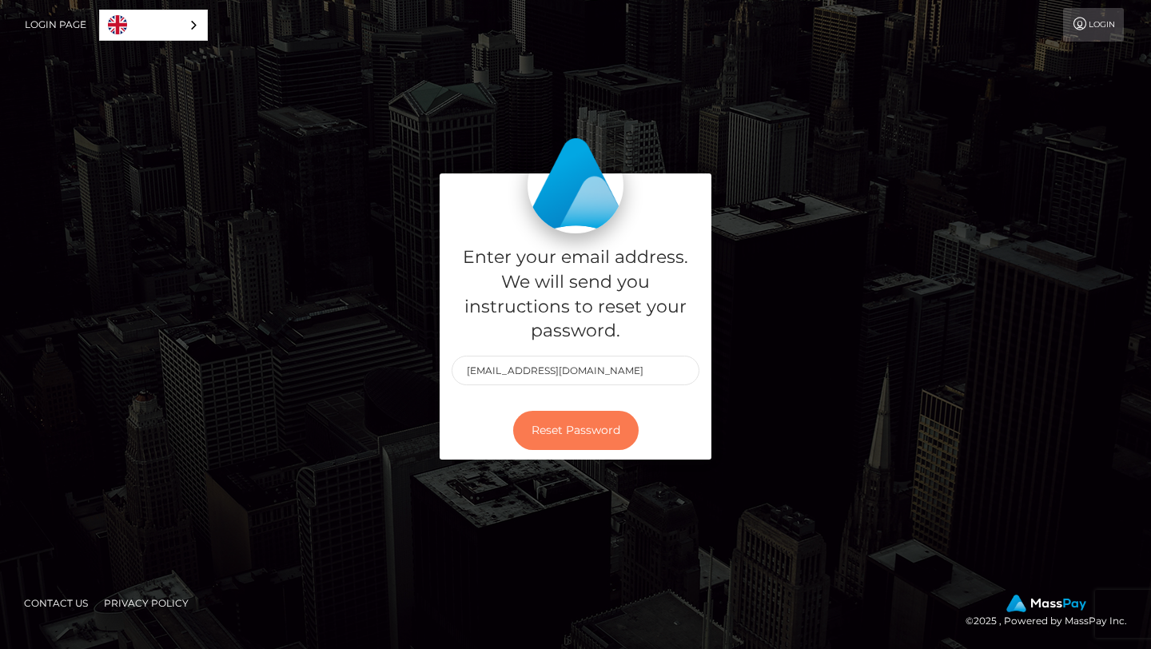
click at [587, 432] on button "Reset Password" at bounding box center [575, 430] width 125 height 39
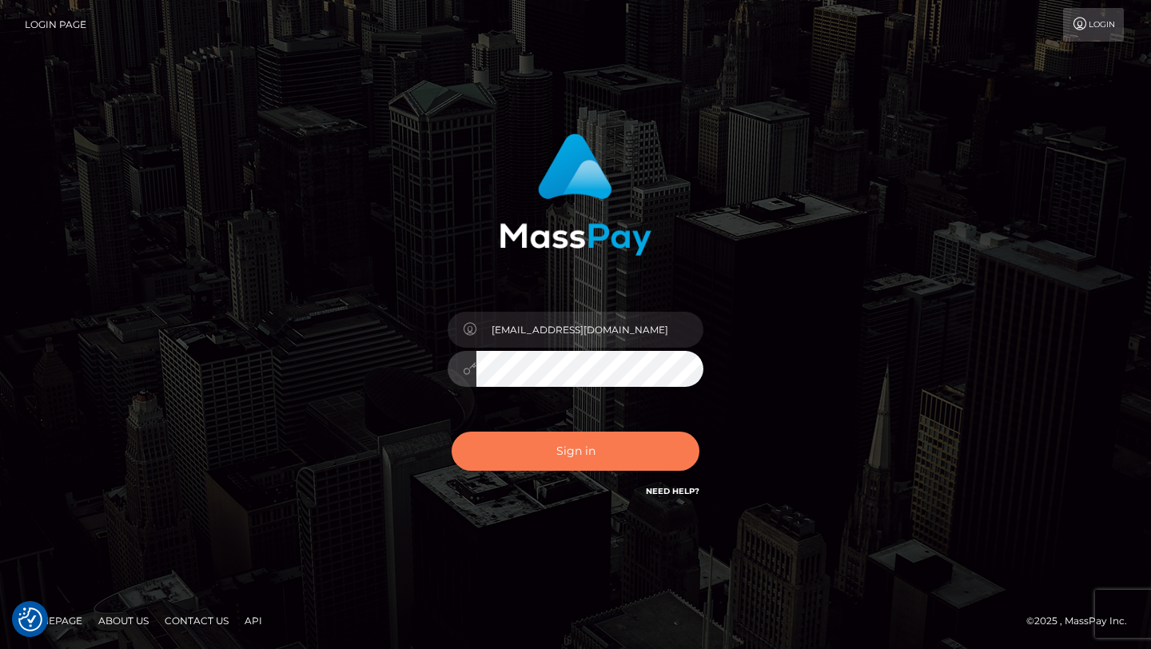
click at [502, 450] on button "Sign in" at bounding box center [576, 451] width 248 height 39
click at [444, 286] on div "sukimaciel@gmail.com Sign in" at bounding box center [576, 316] width 420 height 391
click at [411, 368] on div "sukimaciel@gmail.com Sign in" at bounding box center [576, 316] width 420 height 391
type input "2006-09-22"
click at [635, 466] on button "Sign in" at bounding box center [576, 451] width 248 height 39
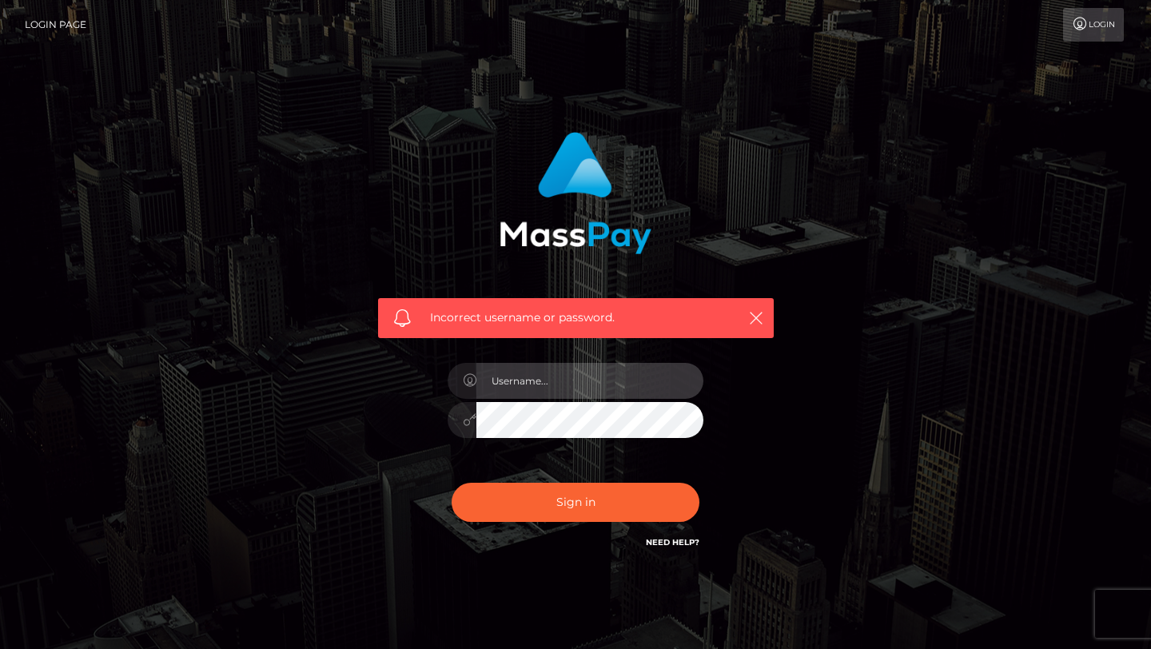
type input "[EMAIL_ADDRESS][DOMAIN_NAME]"
click at [603, 384] on input "[EMAIL_ADDRESS][DOMAIN_NAME]" at bounding box center [589, 381] width 227 height 36
click at [452, 483] on button "Sign in" at bounding box center [576, 502] width 248 height 39
type input "[EMAIL_ADDRESS][DOMAIN_NAME]"
